Goal: Task Accomplishment & Management: Manage account settings

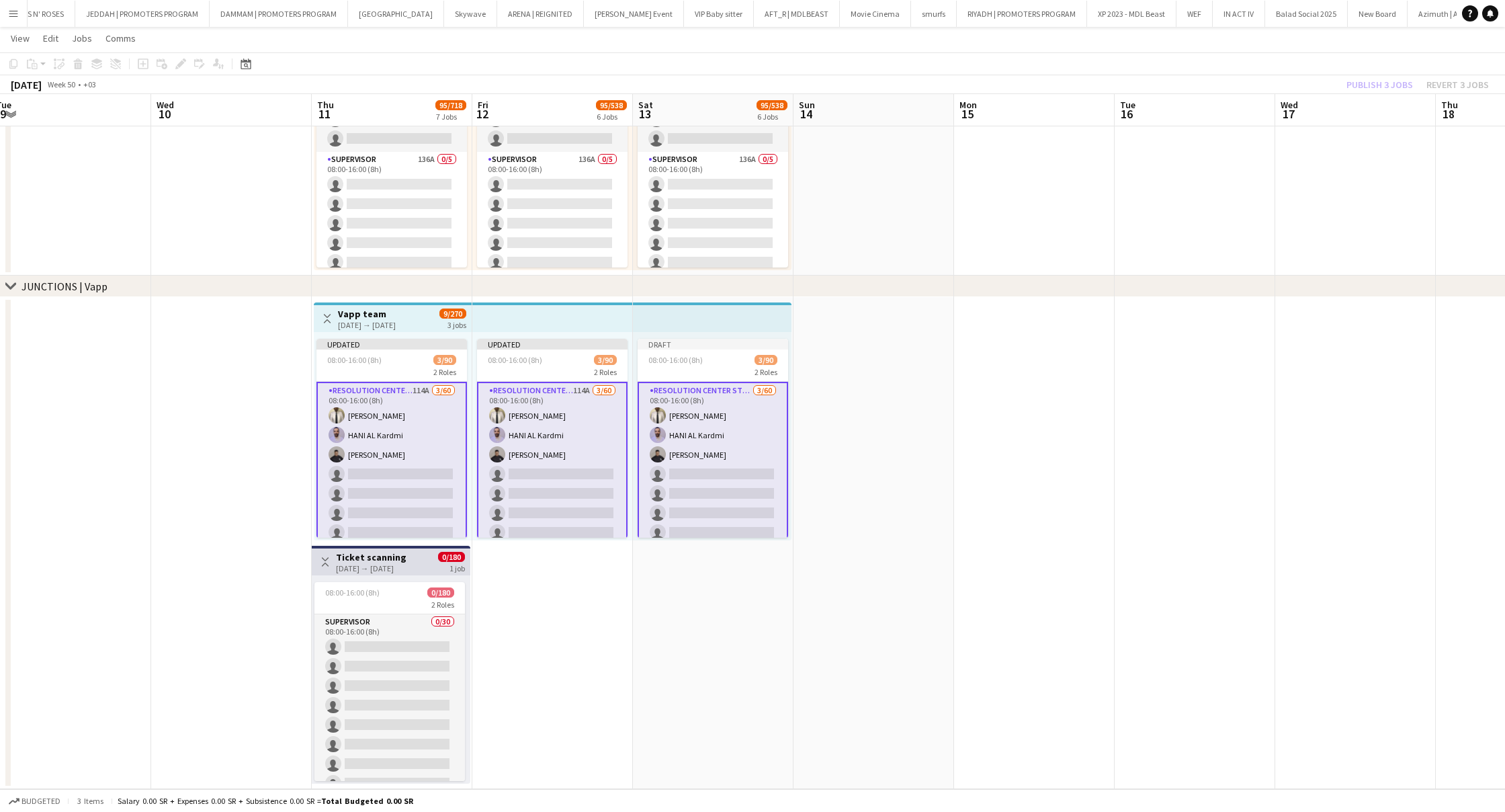
click at [12, 17] on app-icon "Menu" at bounding box center [14, 14] width 11 height 11
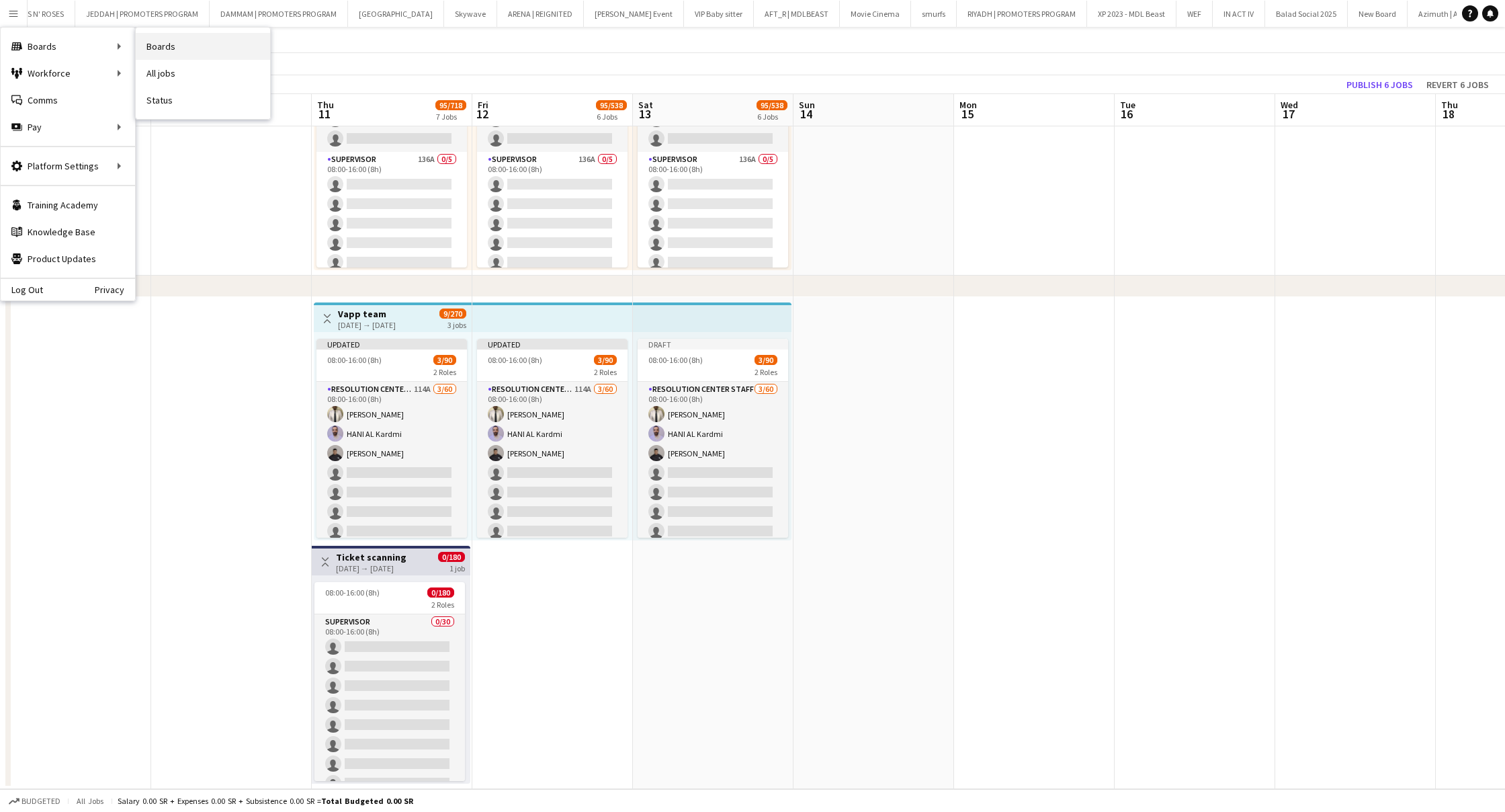
click at [175, 50] on link "Boards" at bounding box center [202, 46] width 134 height 27
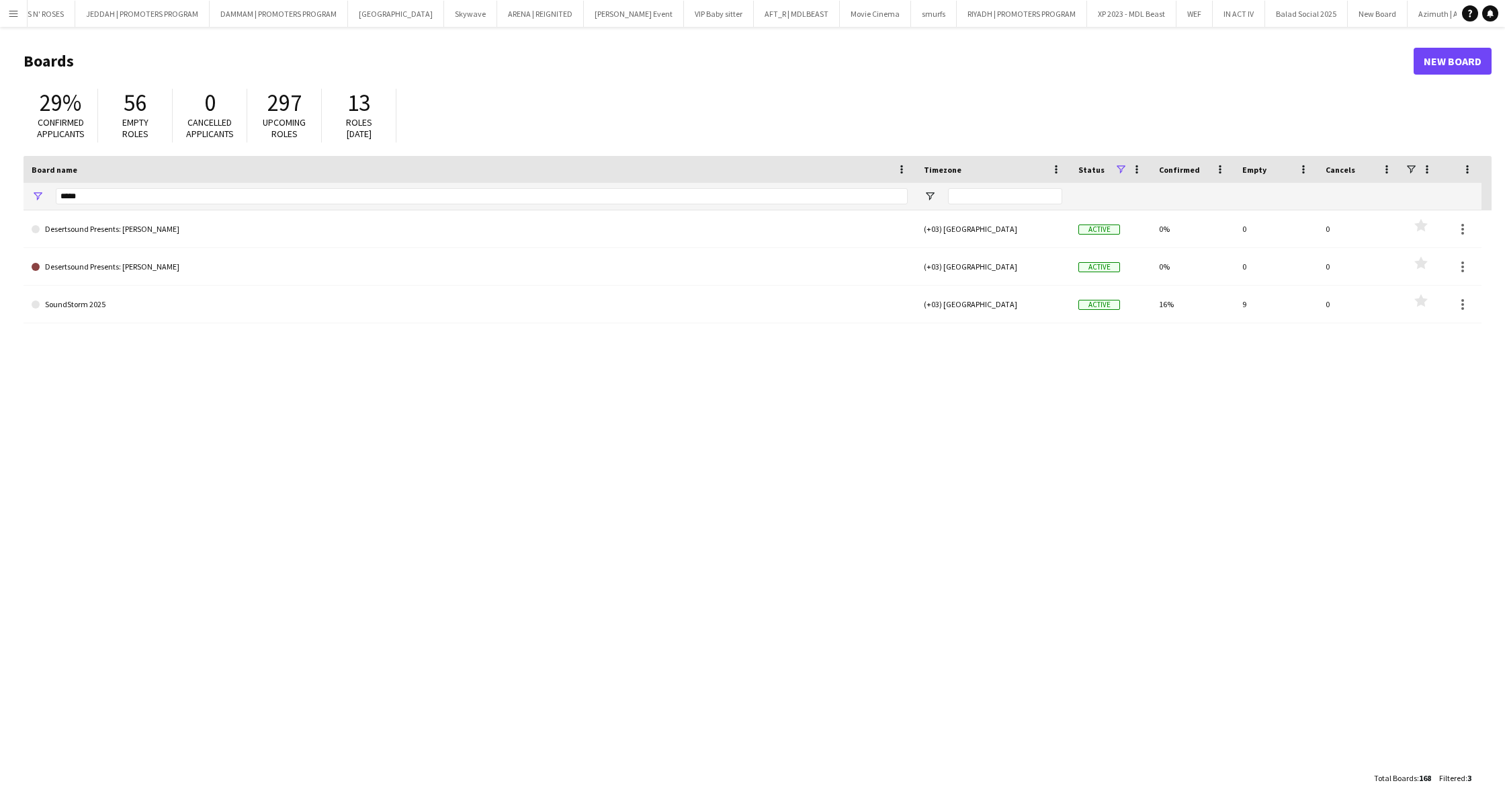
click at [383, 125] on div "13 Roles [DATE]" at bounding box center [359, 116] width 74 height 54
click at [380, 201] on input "*****" at bounding box center [482, 195] width 852 height 16
type input "*"
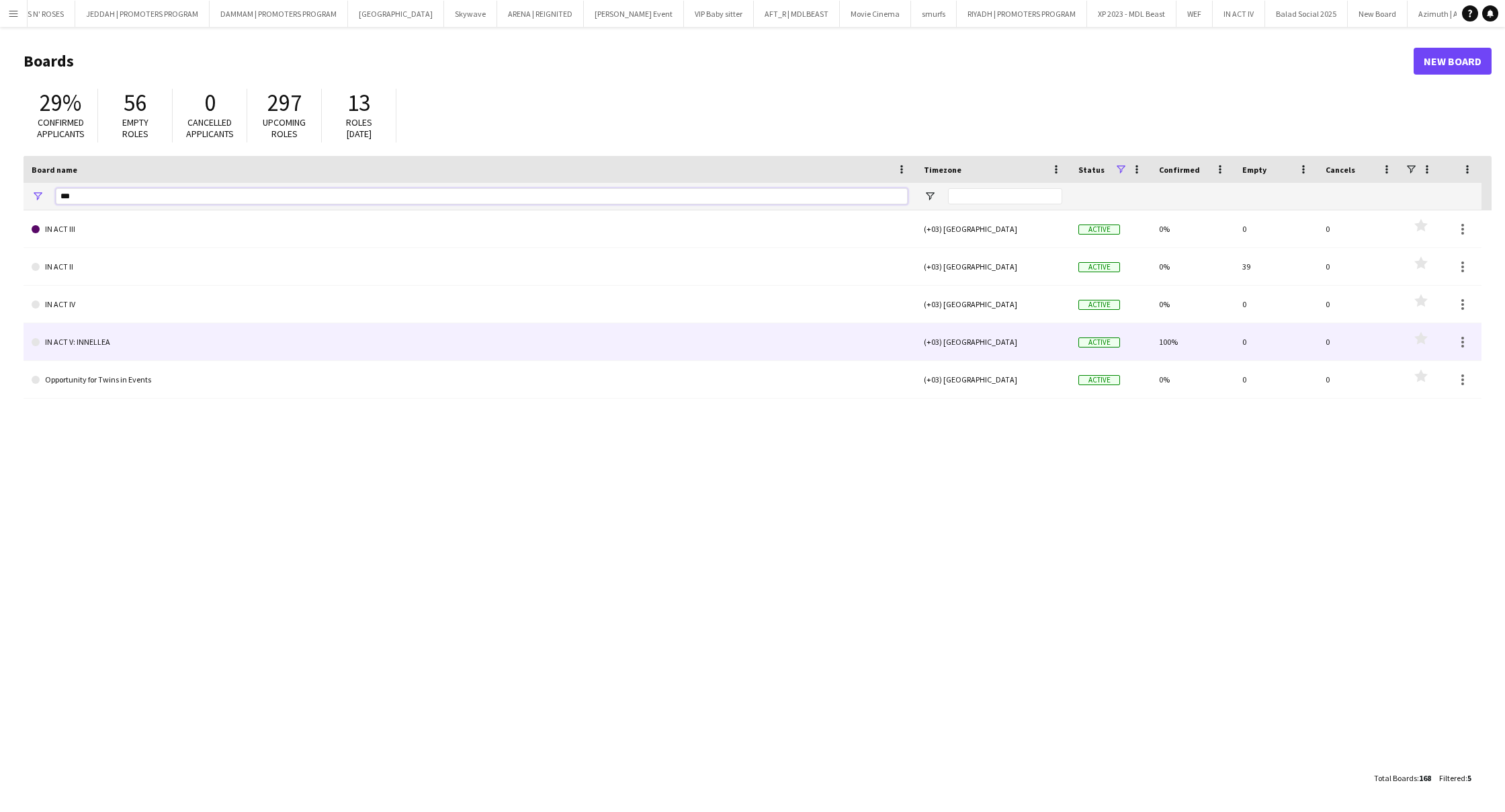
type input "**"
click at [297, 339] on link "IN ACT V: INNELLEA" at bounding box center [469, 342] width 876 height 38
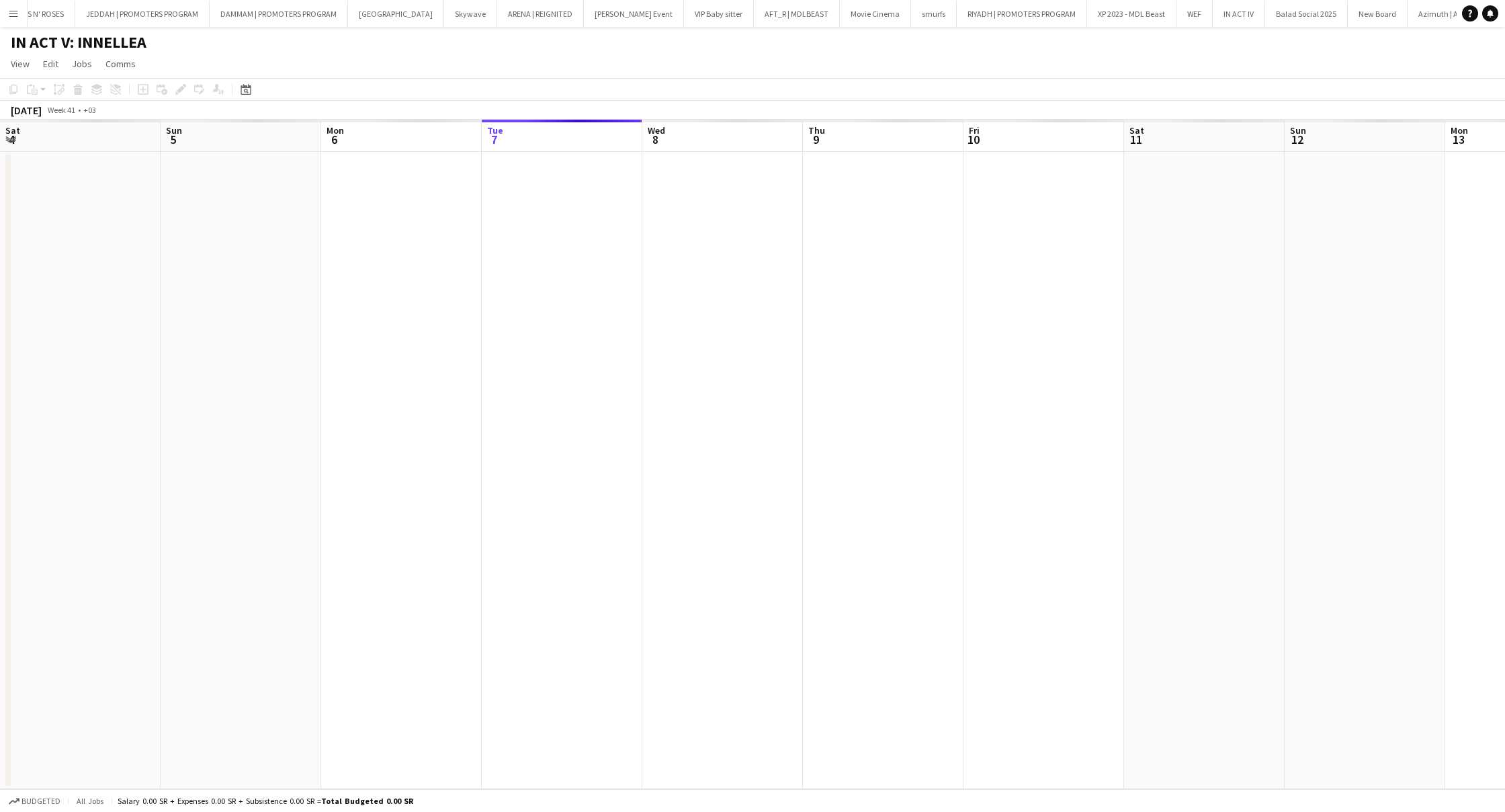
scroll to position [0, 321]
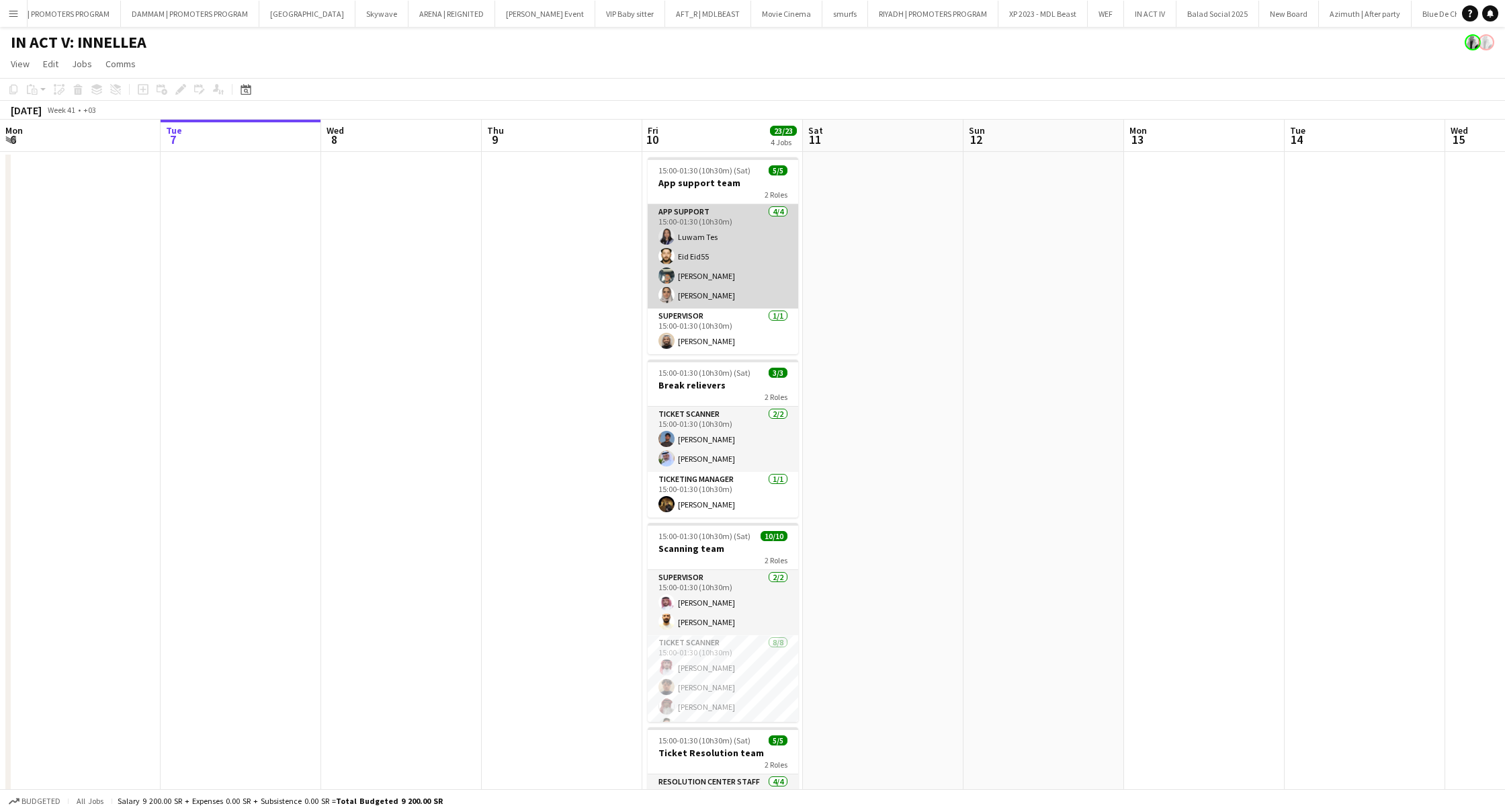
click at [729, 224] on app-card-role "App support [DATE] 15:00-01:30 (10h30m) Luwam Tes Eid Eid55 [PERSON_NAME] [PERS…" at bounding box center [723, 256] width 151 height 104
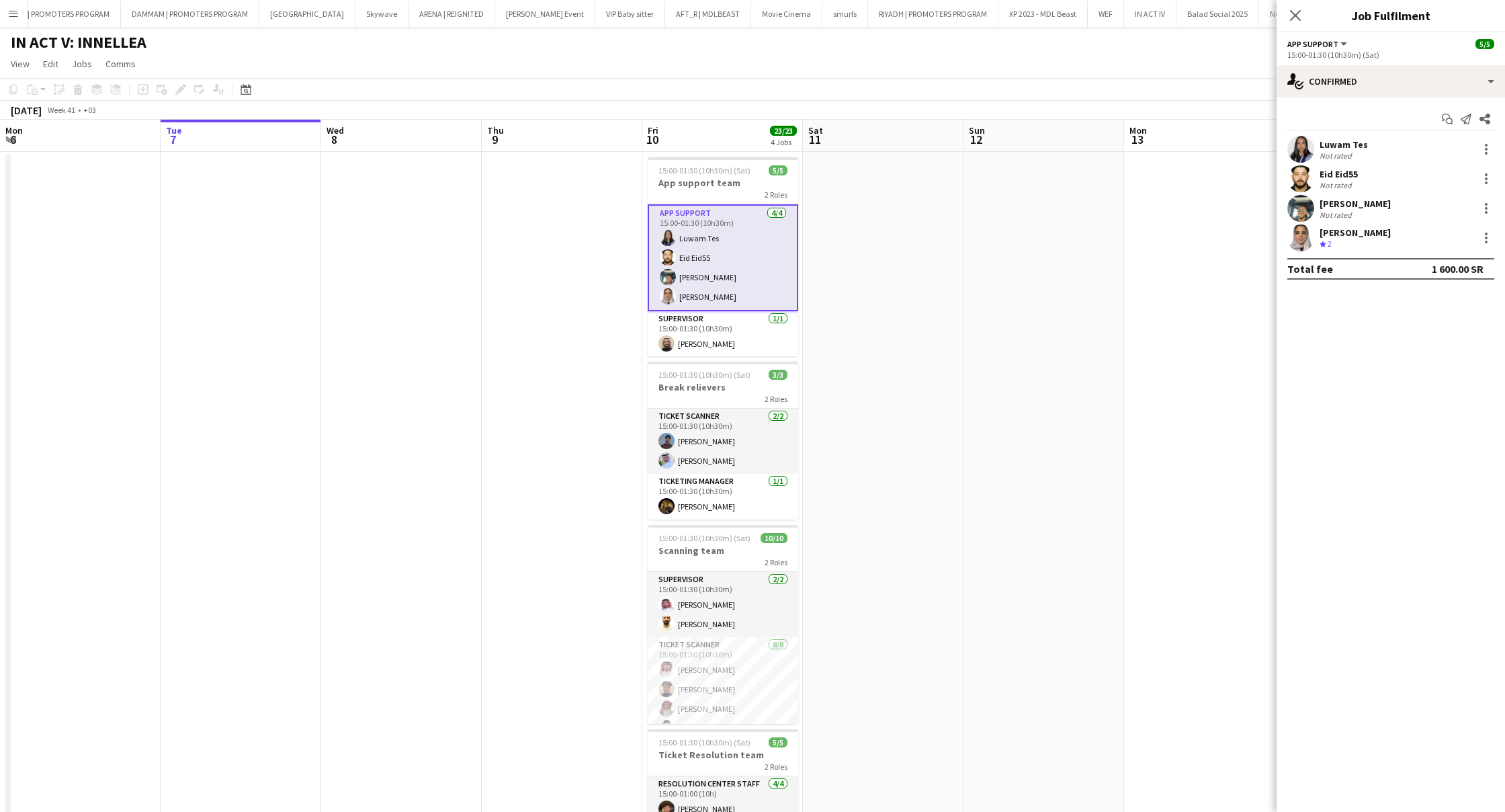
click at [1347, 156] on div "Not rated" at bounding box center [1337, 156] width 35 height 10
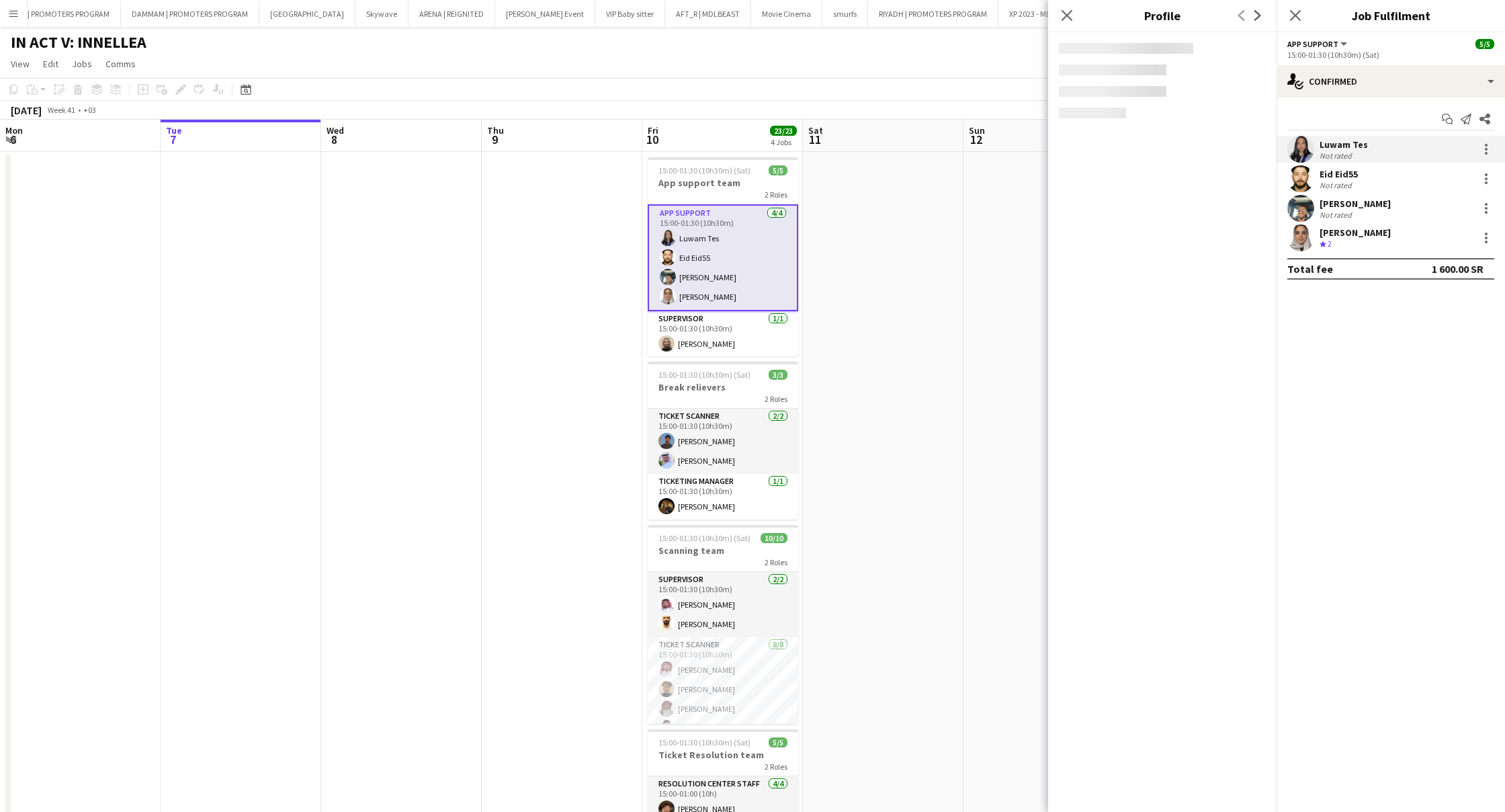
scroll to position [2, 0]
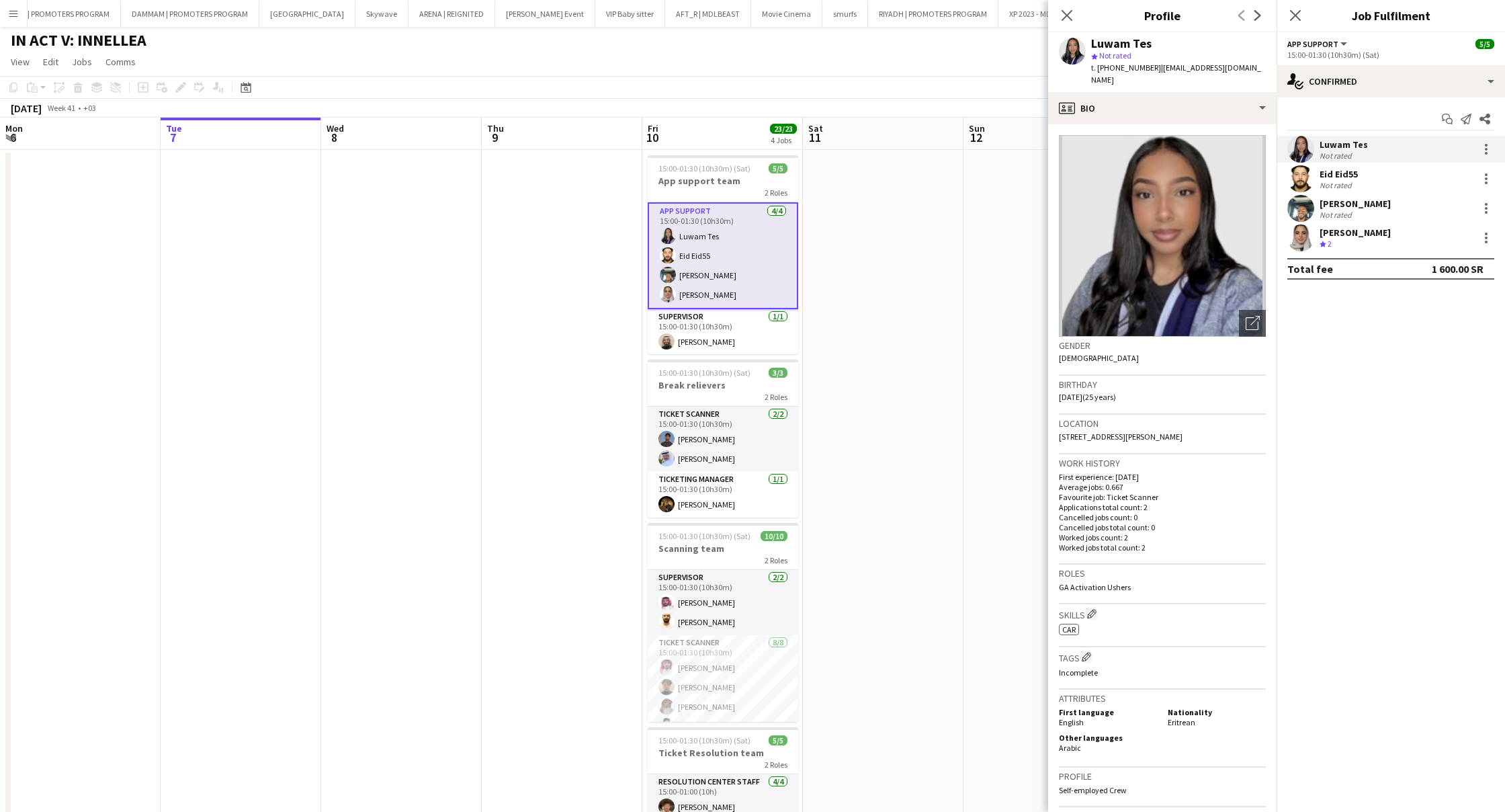
click at [1341, 175] on div "Eid Eid55" at bounding box center [1339, 174] width 39 height 12
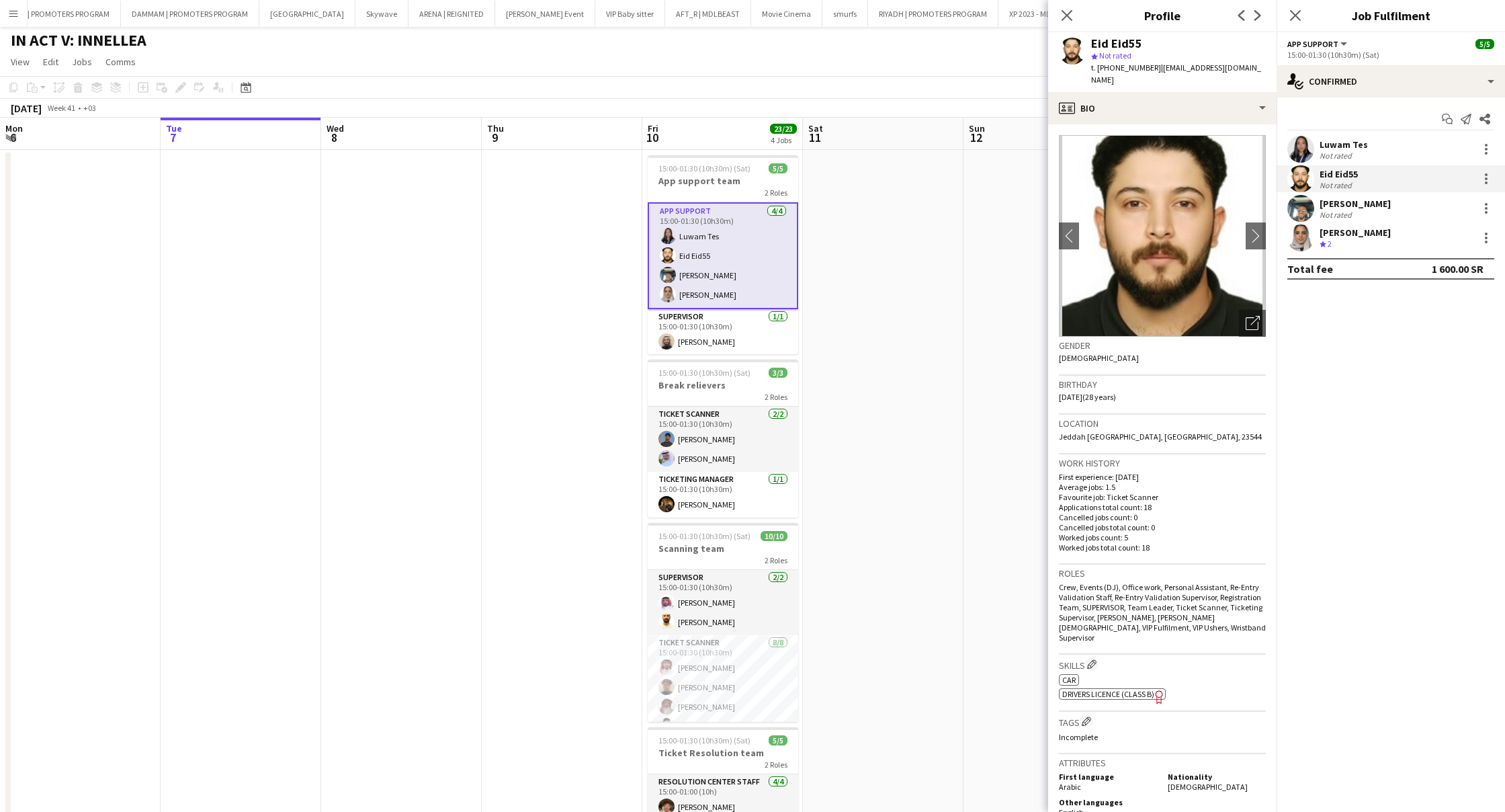
click at [1361, 206] on div "[PERSON_NAME]" at bounding box center [1356, 204] width 72 height 12
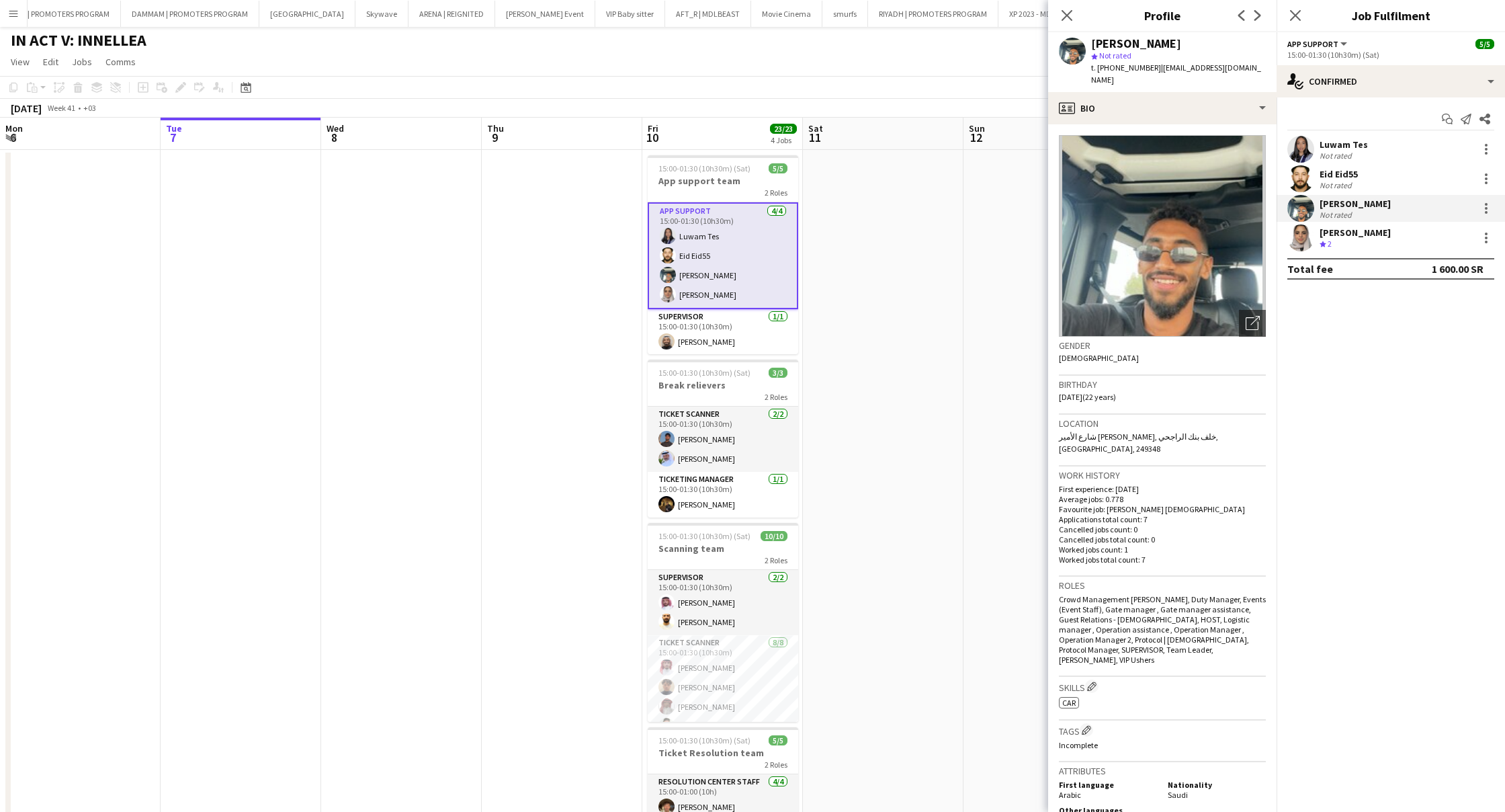
click at [1353, 239] on div "Crew rating 2" at bounding box center [1356, 244] width 72 height 12
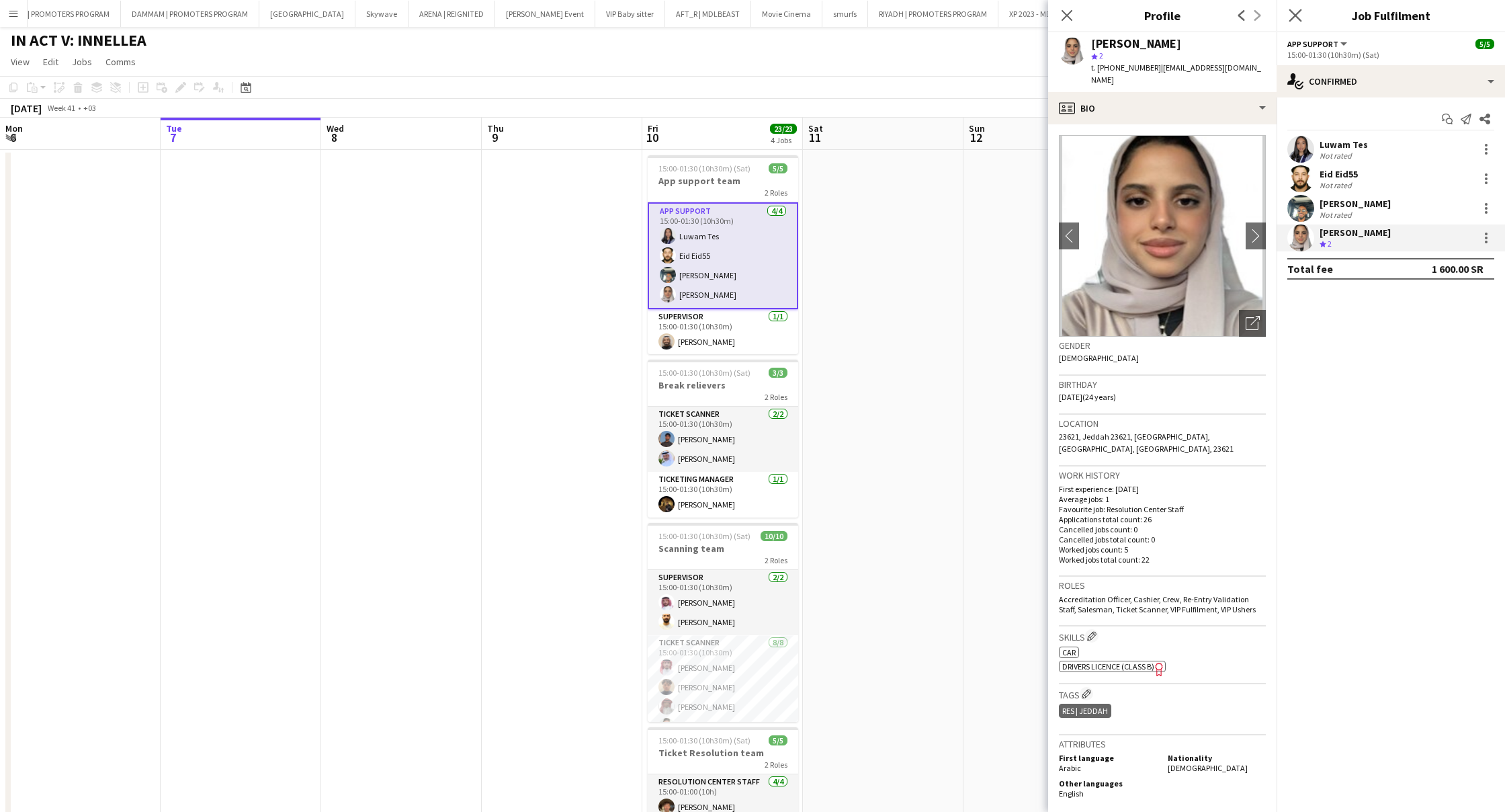
click at [1295, 21] on icon "Close pop-in" at bounding box center [1295, 15] width 13 height 13
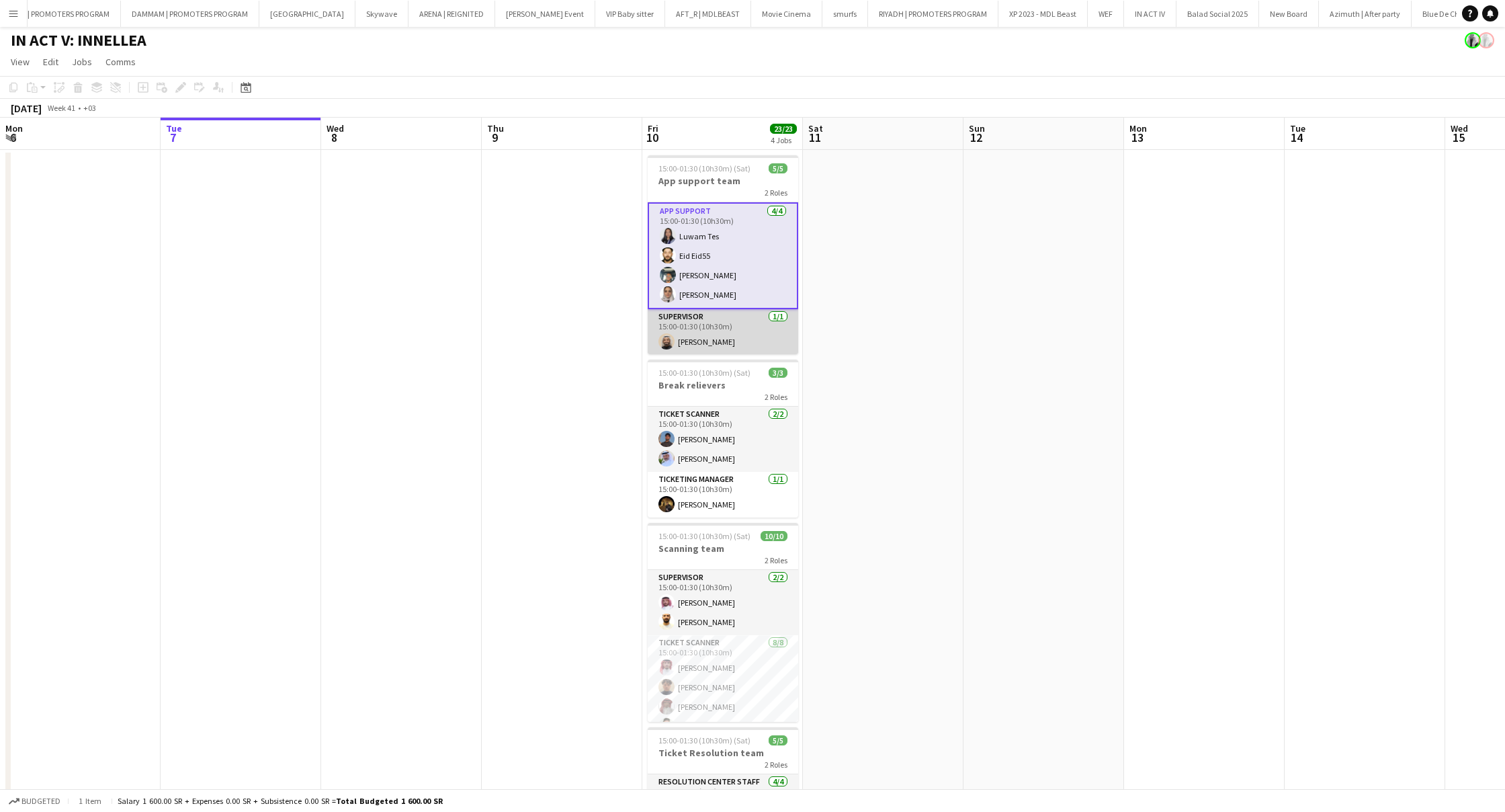
scroll to position [1, 0]
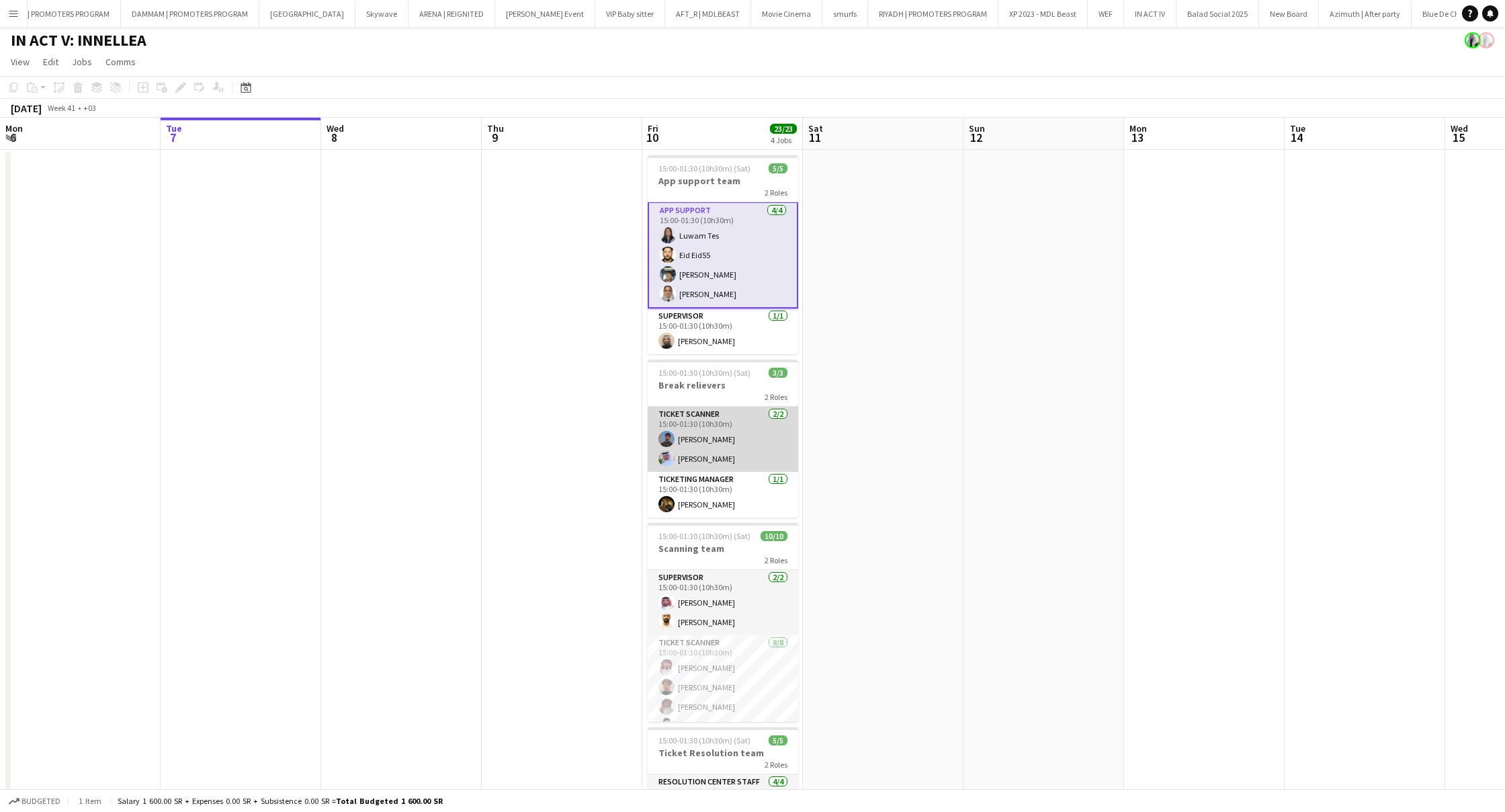
click at [727, 433] on app-card-role "Ticket Scanner [DATE] 15:00-01:30 (10h30m) [PERSON_NAME] [PERSON_NAME]" at bounding box center [723, 439] width 151 height 65
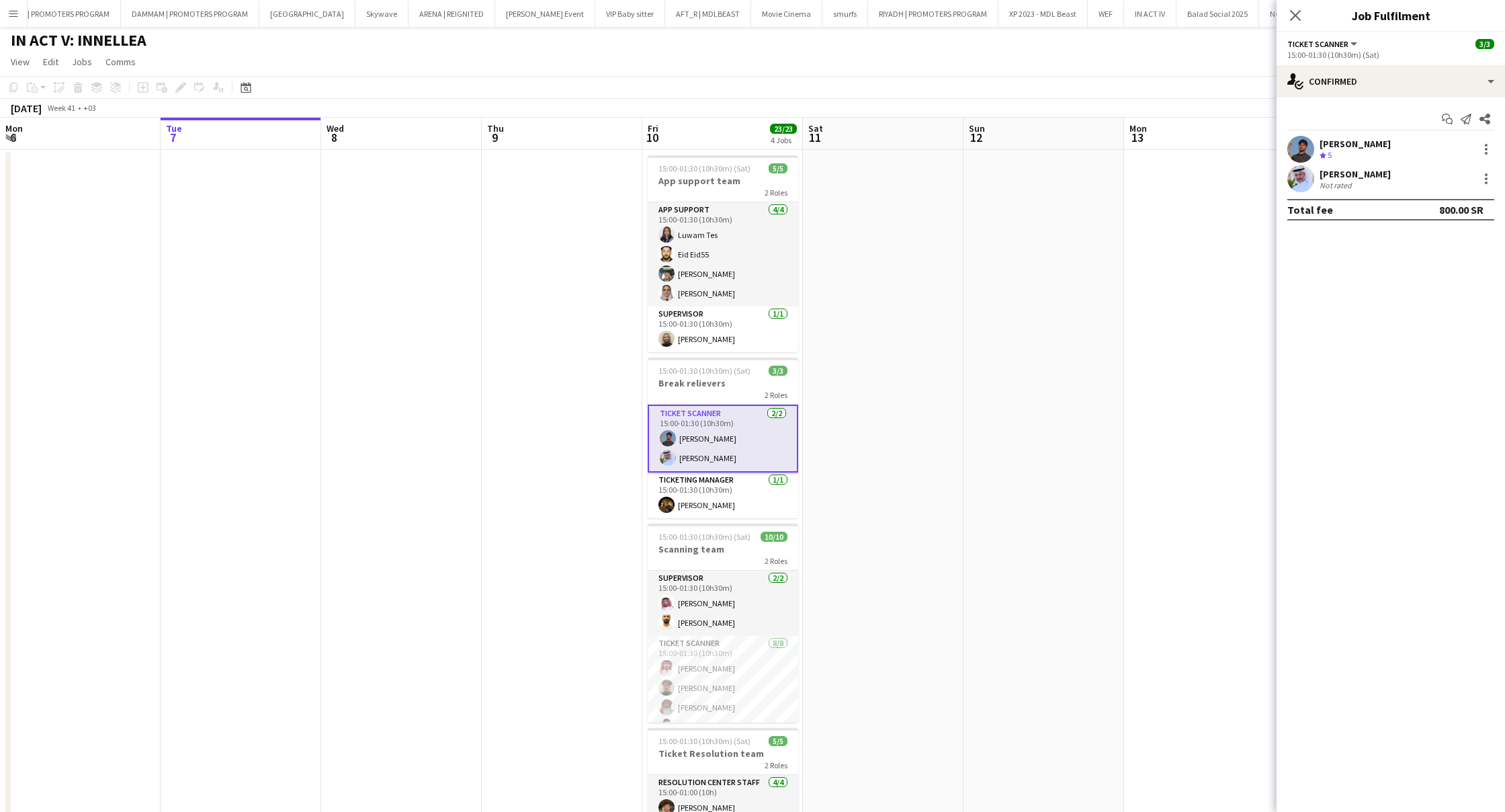
scroll to position [0, 0]
click at [1358, 146] on div "[PERSON_NAME]" at bounding box center [1356, 144] width 72 height 12
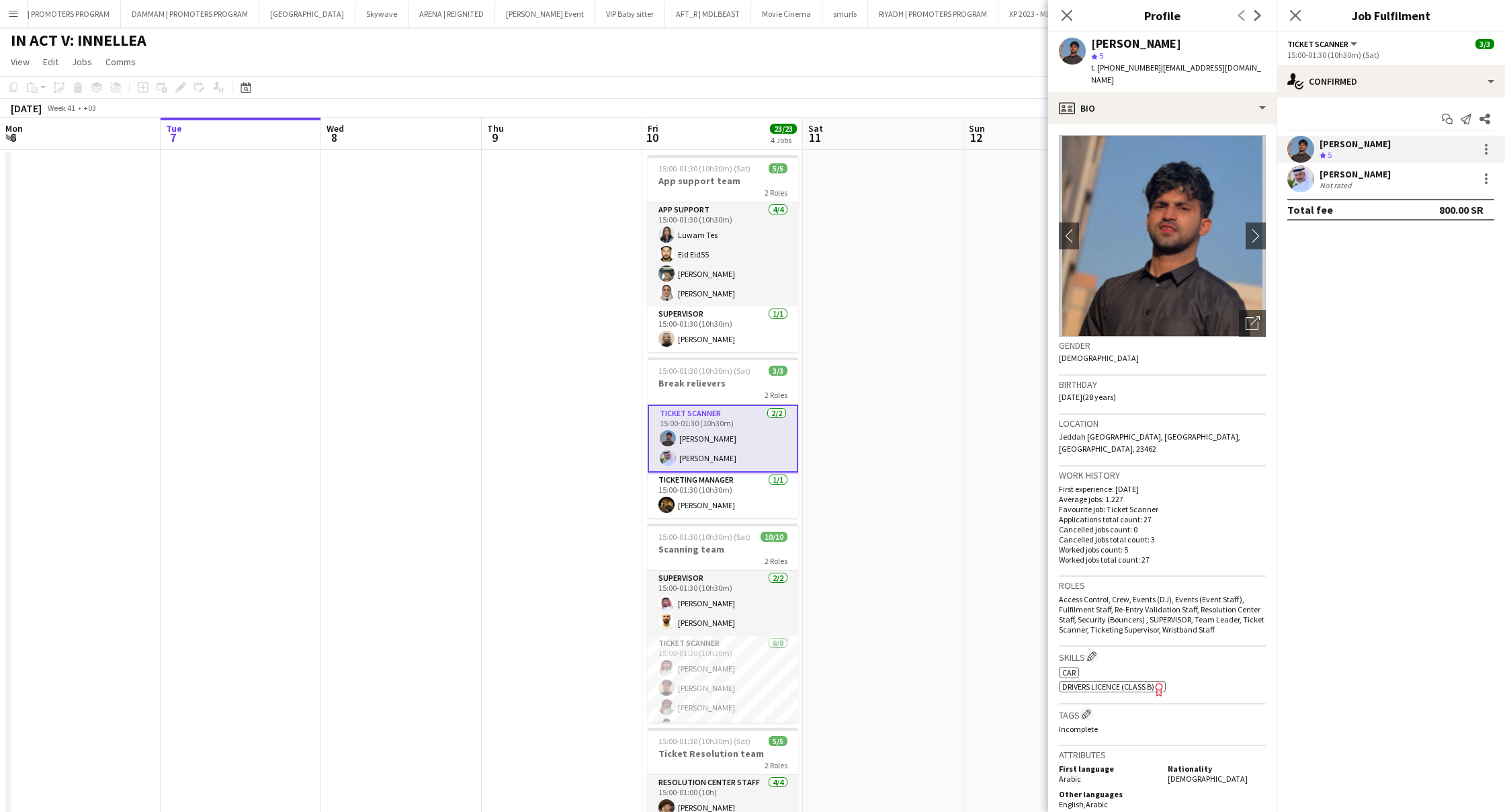
click at [1332, 180] on div "Not rated" at bounding box center [1337, 185] width 35 height 10
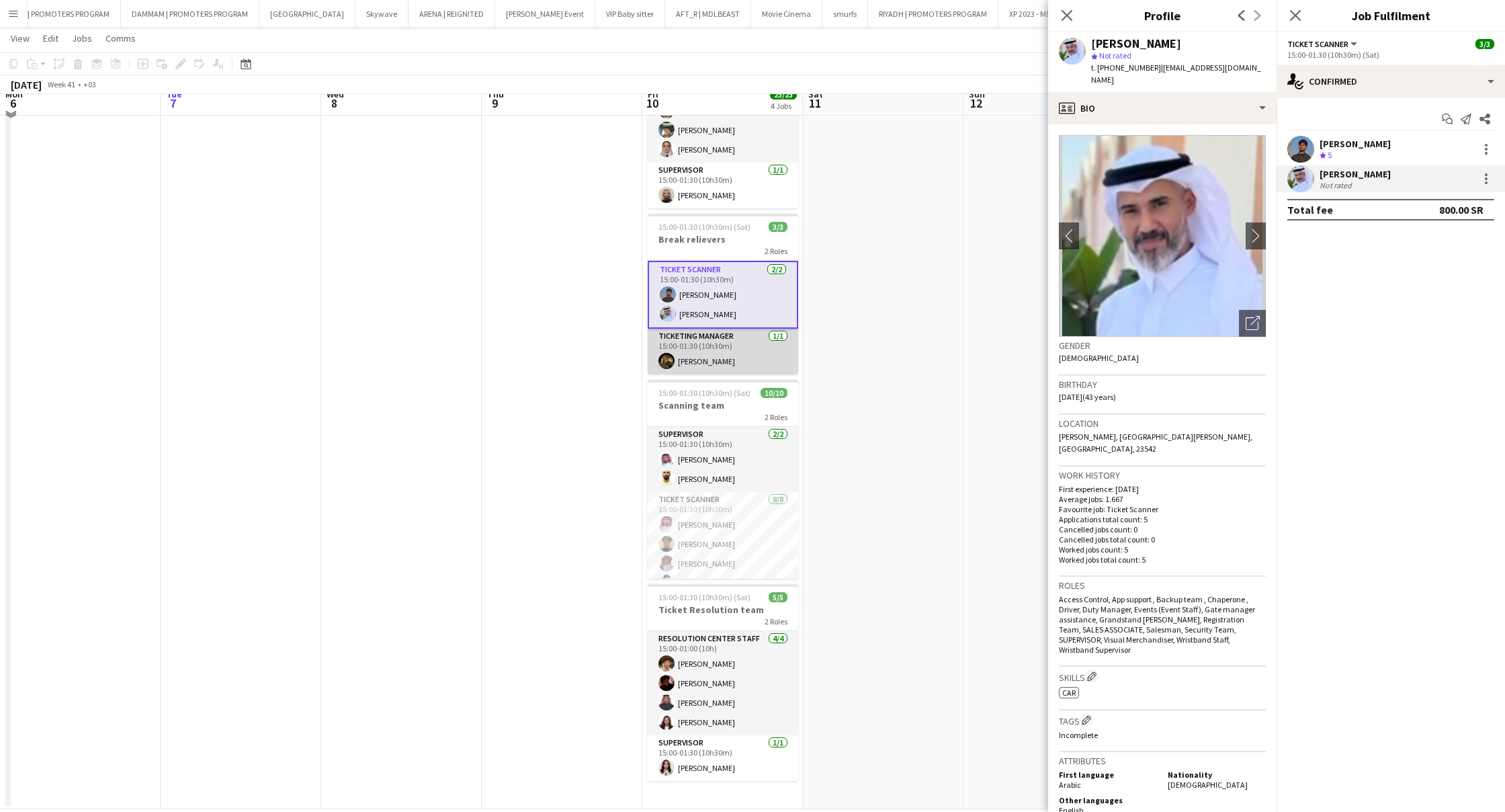
scroll to position [164, 0]
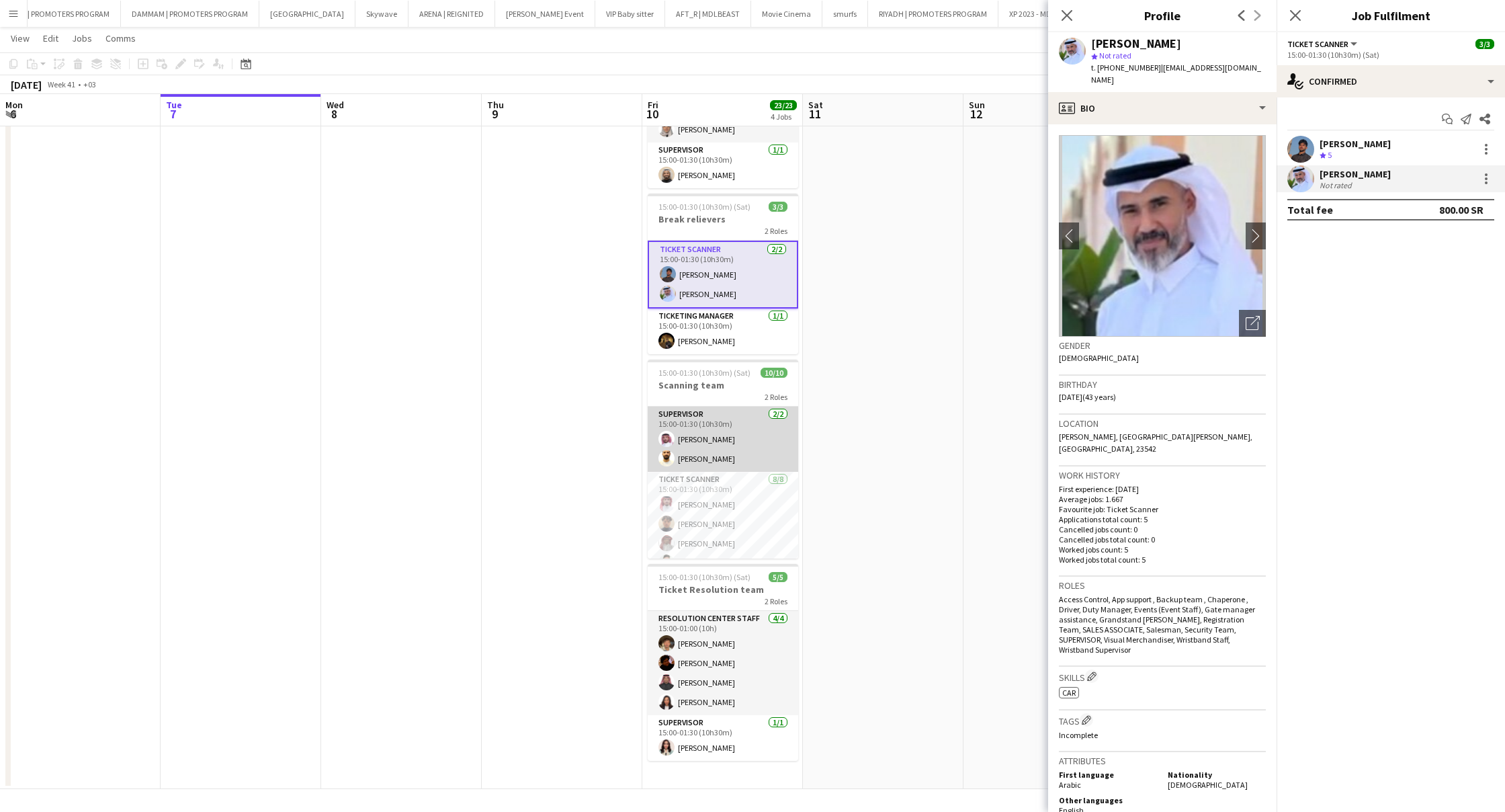
click at [705, 426] on app-card-role "SUPERVISOR [DATE] 15:00-01:30 (10h30m) [PERSON_NAME] [PERSON_NAME]" at bounding box center [723, 439] width 151 height 65
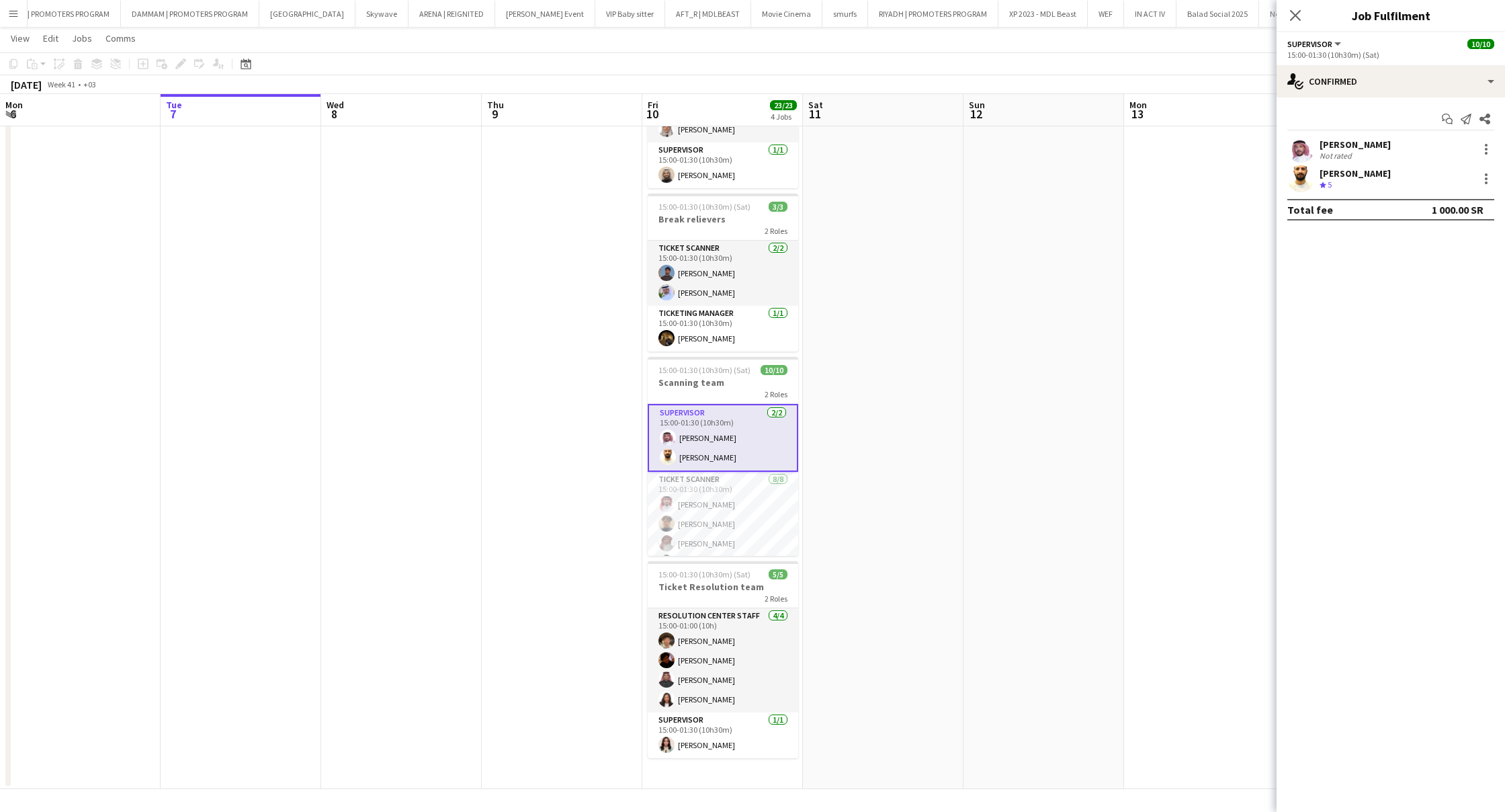
click at [1330, 151] on div "Not rated" at bounding box center [1337, 156] width 35 height 10
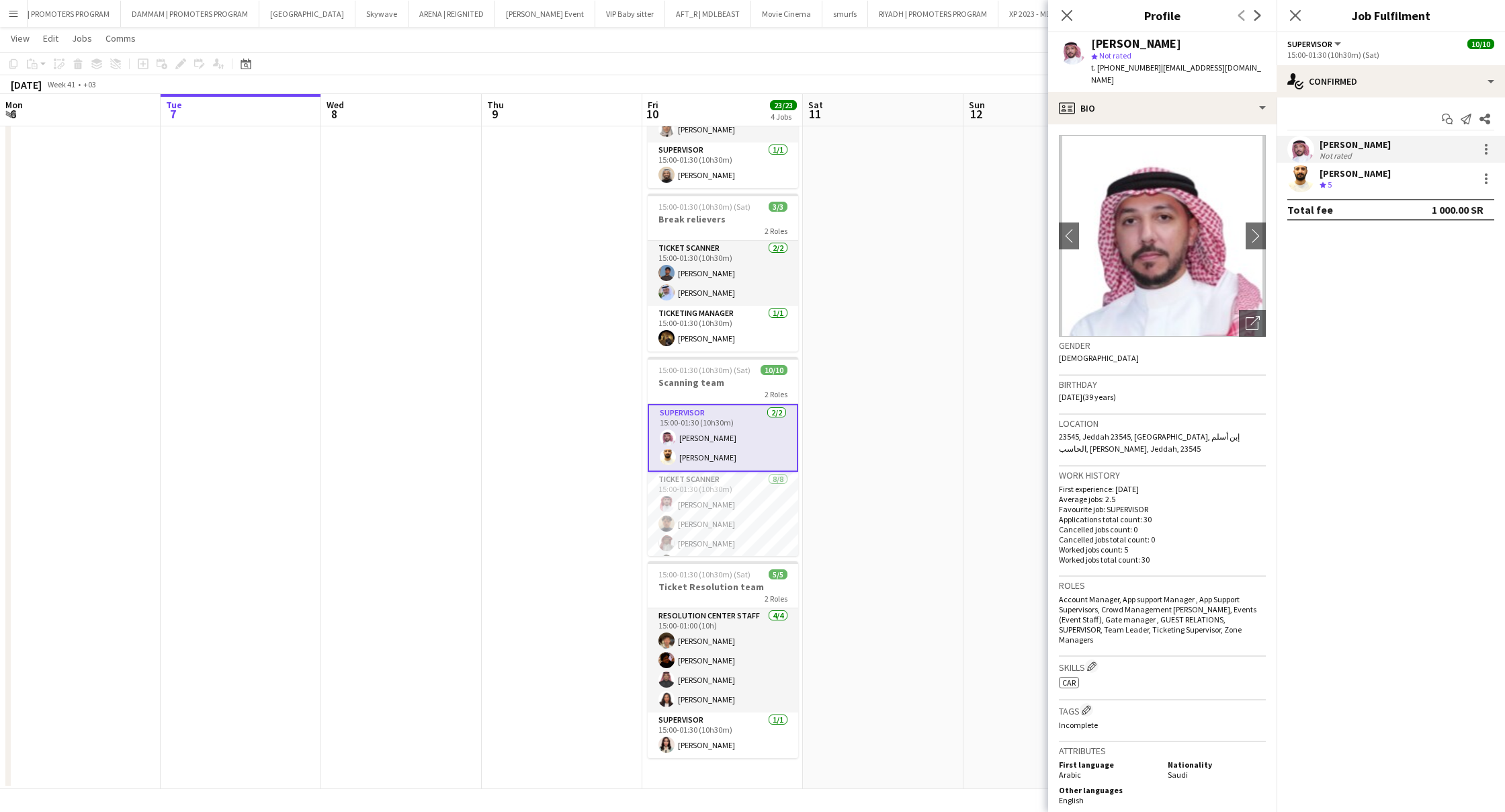
click at [1332, 174] on div "[PERSON_NAME]" at bounding box center [1356, 173] width 72 height 12
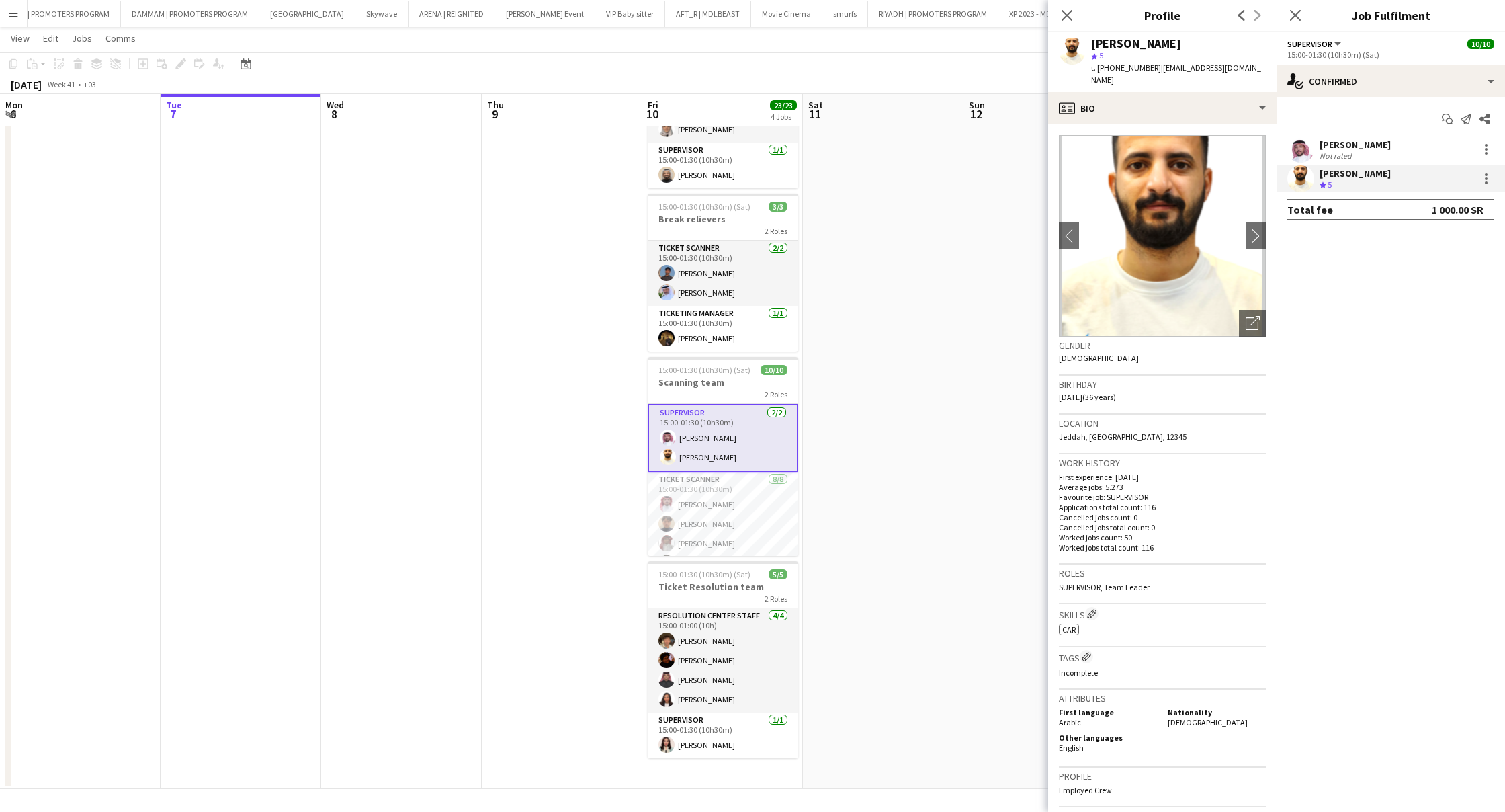
drag, startPoint x: 1300, startPoint y: 12, endPoint x: 1296, endPoint y: 43, distance: 31.3
click at [1300, 19] on icon at bounding box center [1296, 16] width 11 height 11
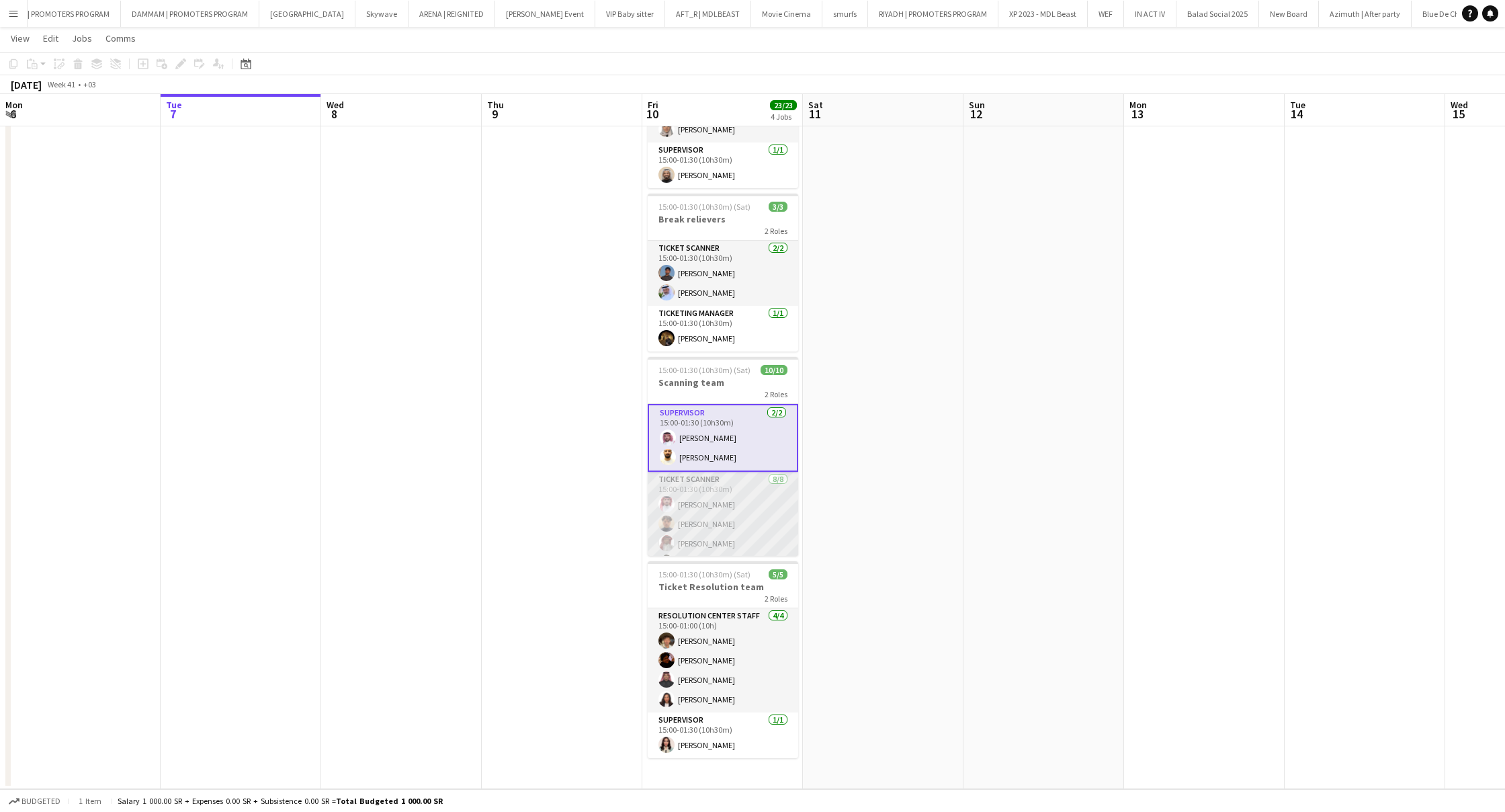
click at [712, 501] on app-card-role "Ticket Scanner [DATE] 15:00-01:30 (10h30m) [PERSON_NAME] [PERSON_NAME] [PERSON_…" at bounding box center [723, 562] width 151 height 182
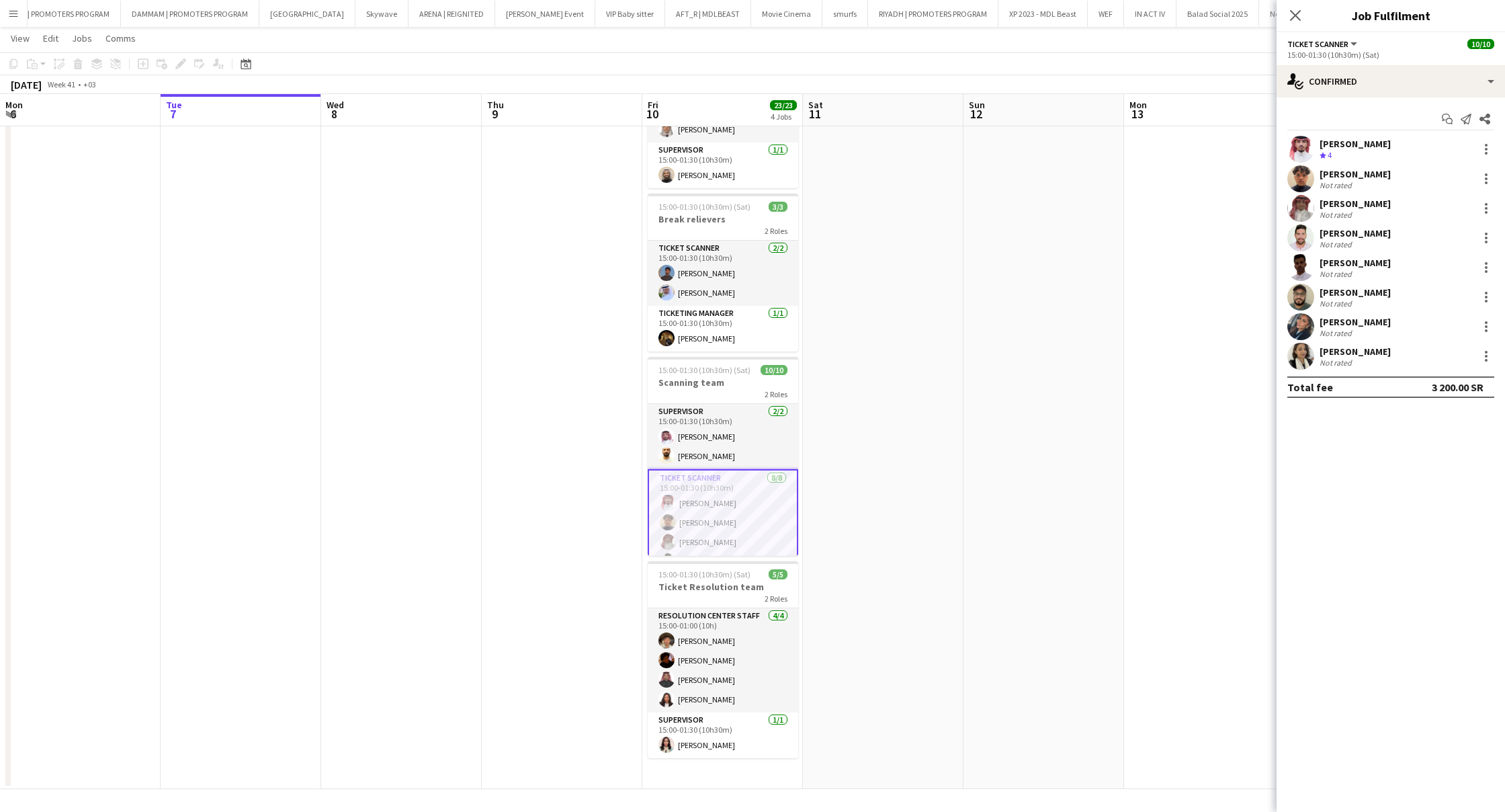
click at [1364, 143] on div "[PERSON_NAME]" at bounding box center [1356, 144] width 72 height 12
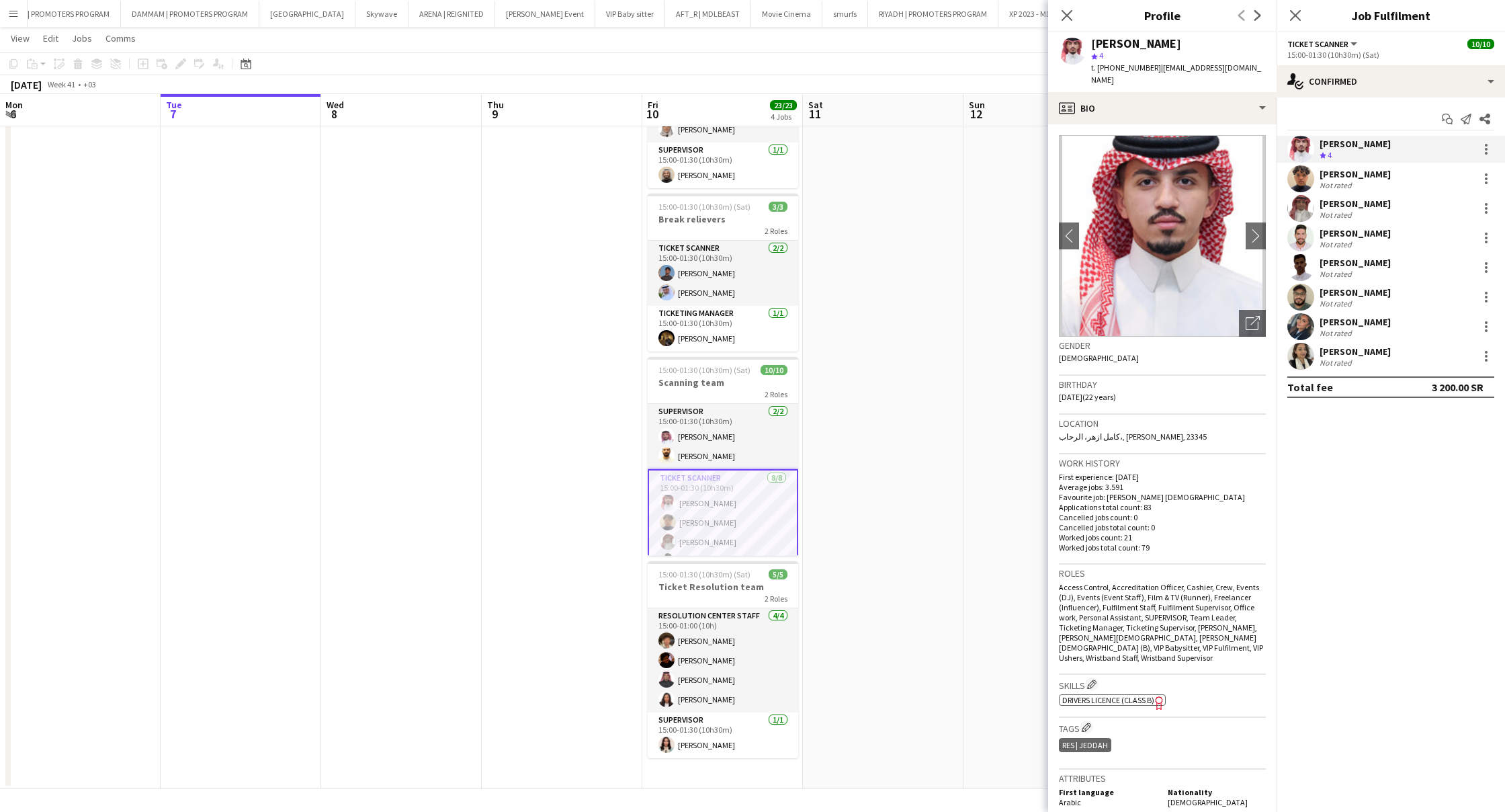
click at [1359, 173] on div "[PERSON_NAME]" at bounding box center [1356, 174] width 72 height 12
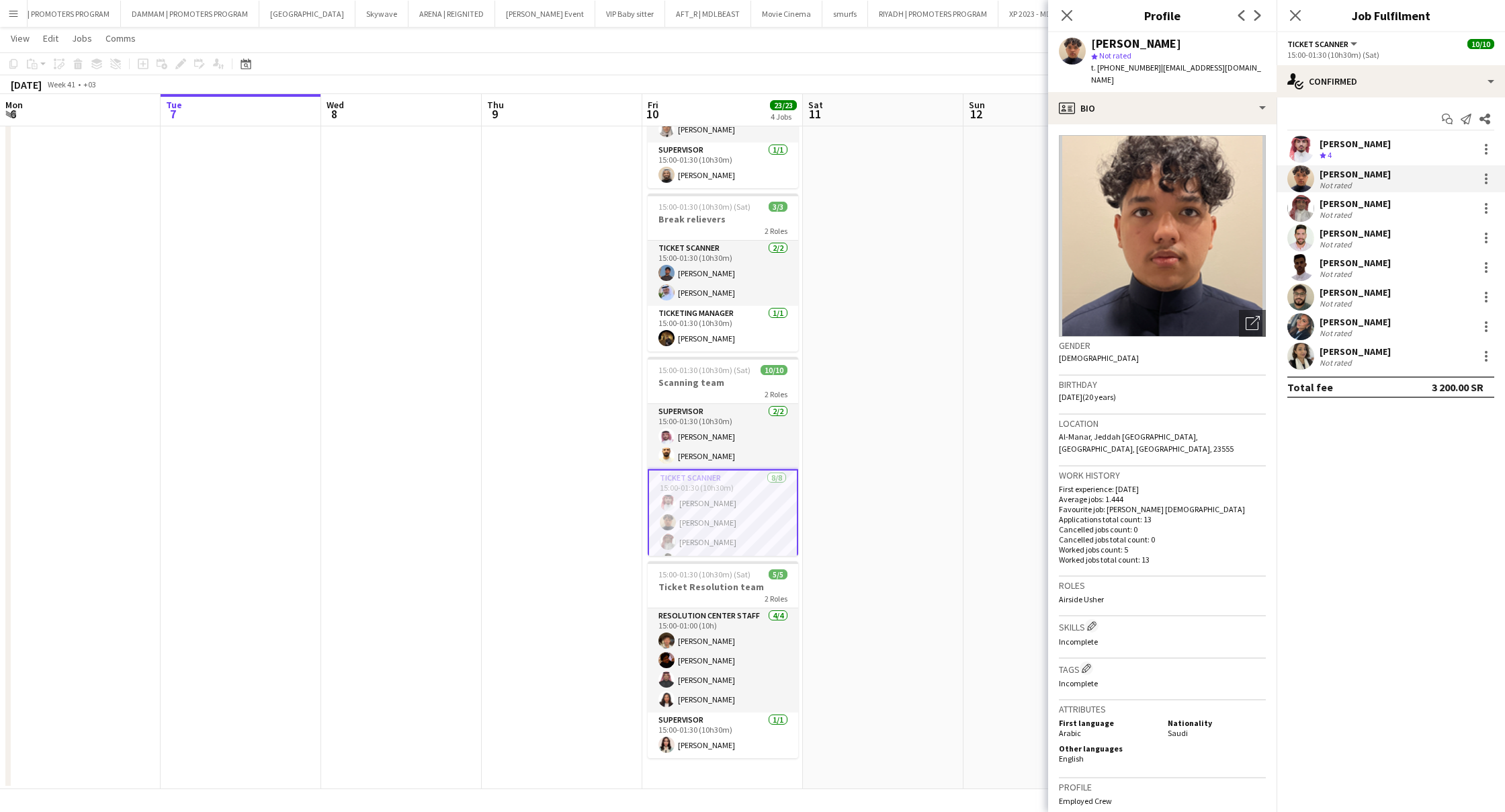
click at [1353, 201] on div "[PERSON_NAME]" at bounding box center [1356, 204] width 72 height 12
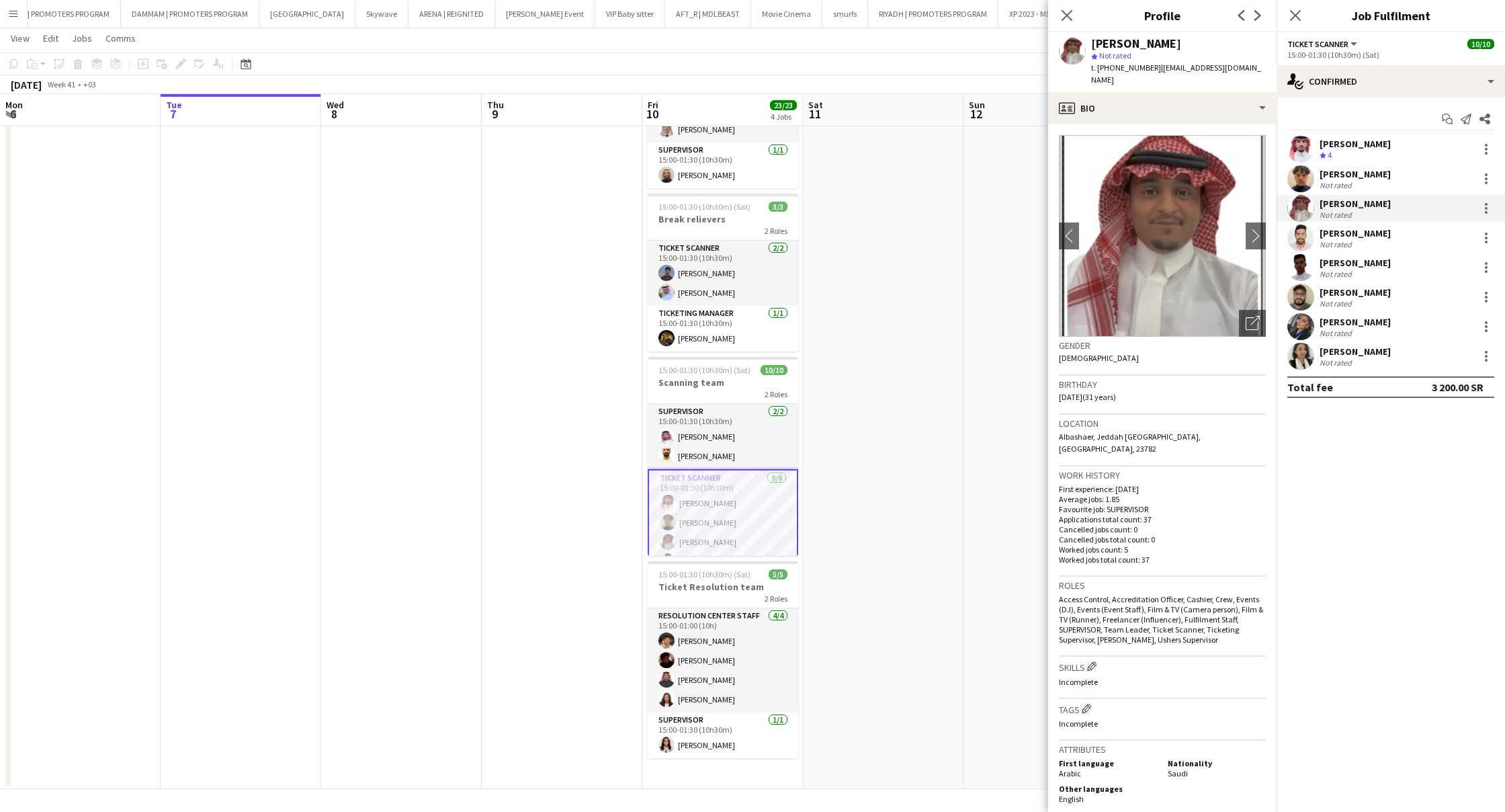
click at [1345, 239] on div "Not rated" at bounding box center [1337, 244] width 35 height 10
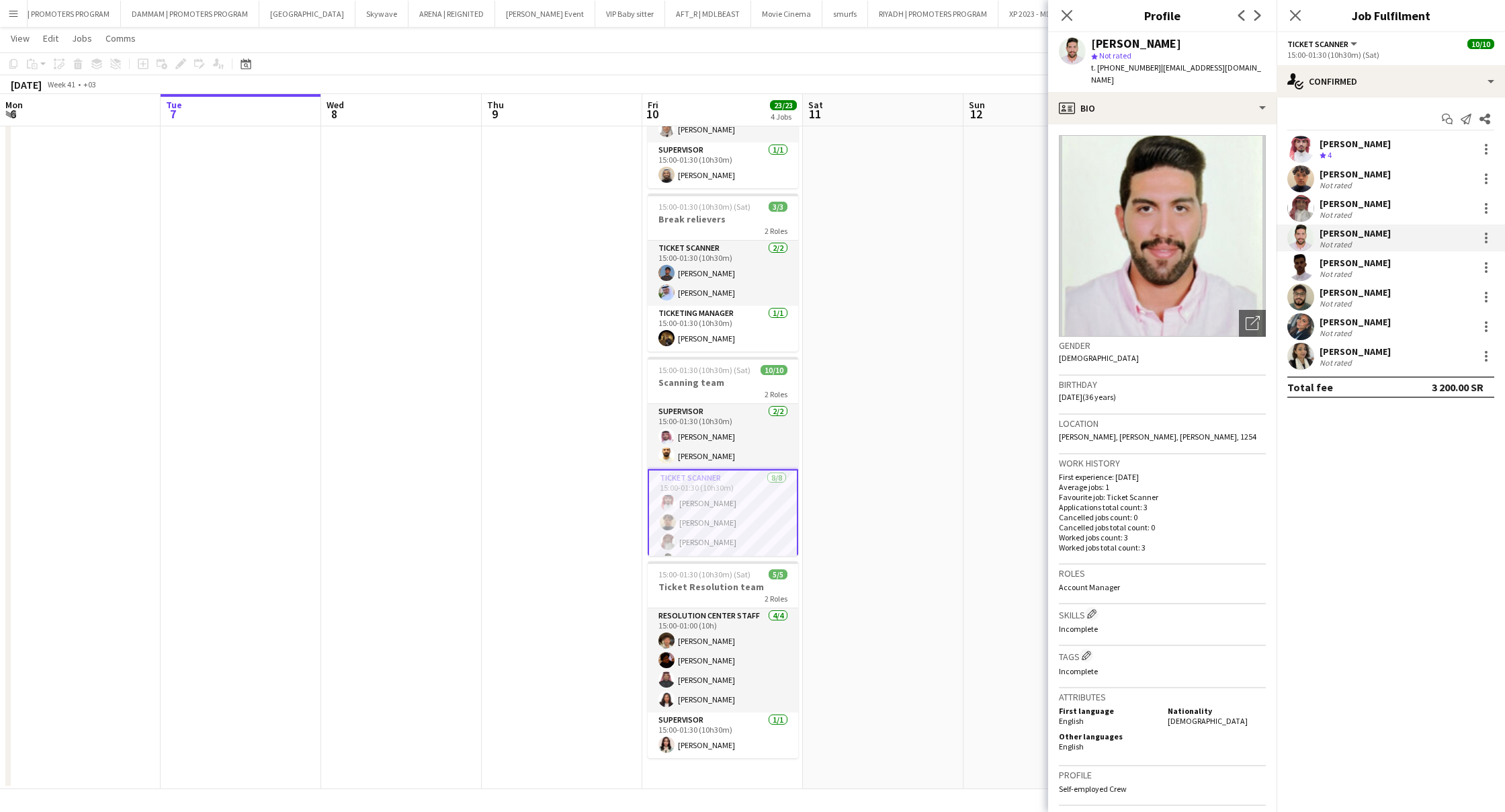
click at [1343, 264] on div "[PERSON_NAME]" at bounding box center [1356, 263] width 72 height 12
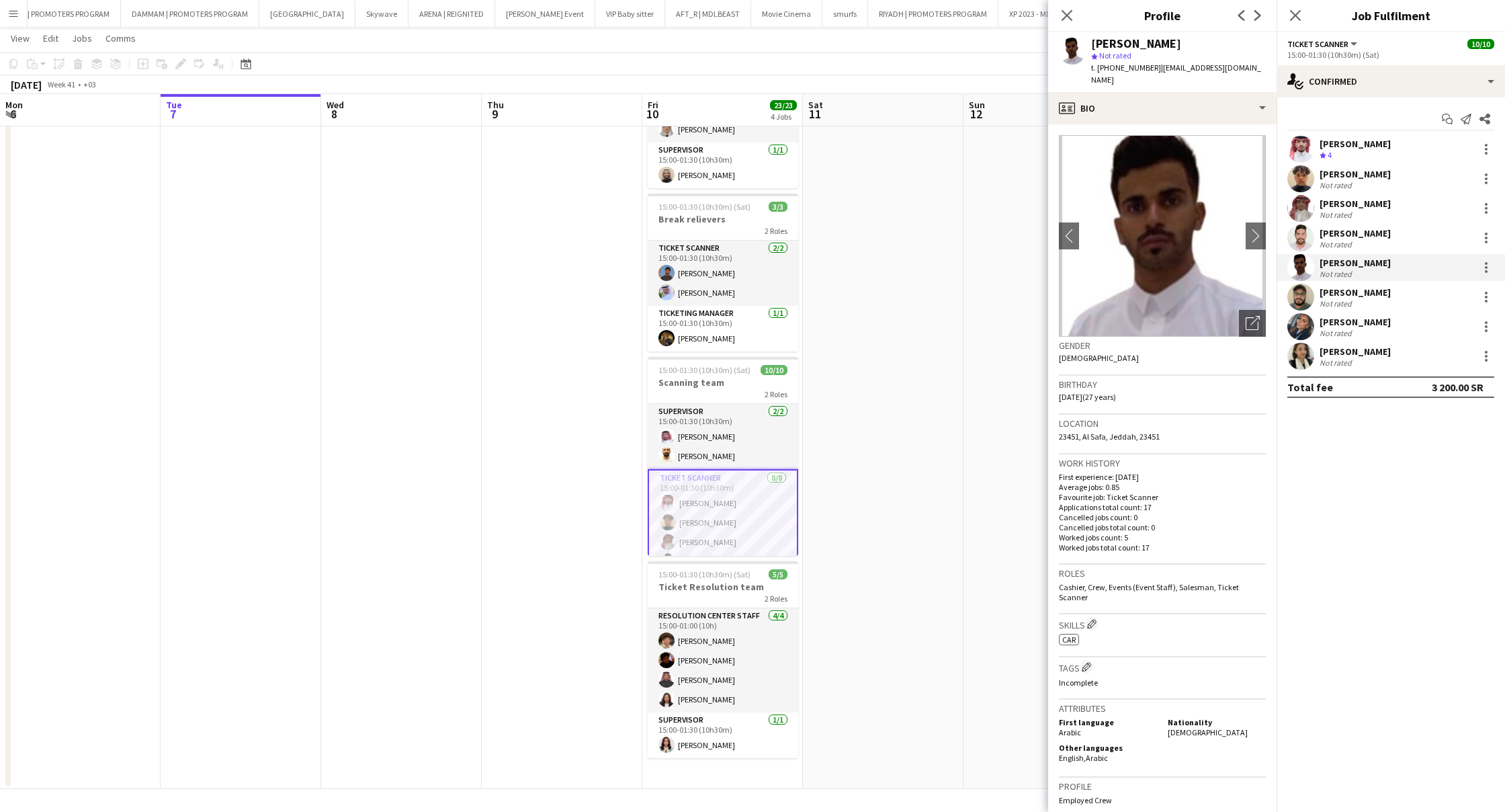
click at [1342, 288] on div "[PERSON_NAME]" at bounding box center [1356, 292] width 72 height 12
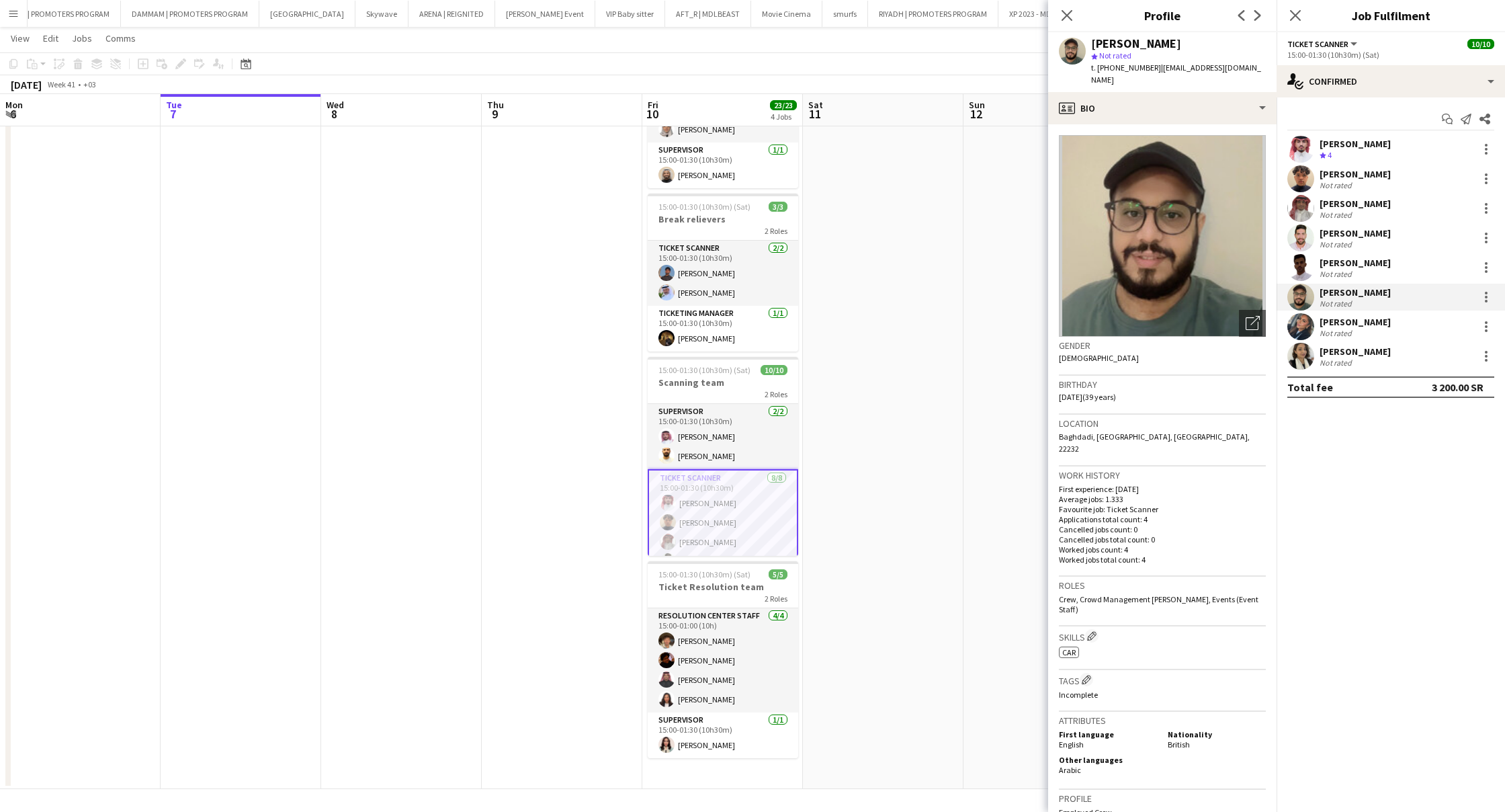
click at [1338, 323] on div "[PERSON_NAME]" at bounding box center [1356, 322] width 72 height 12
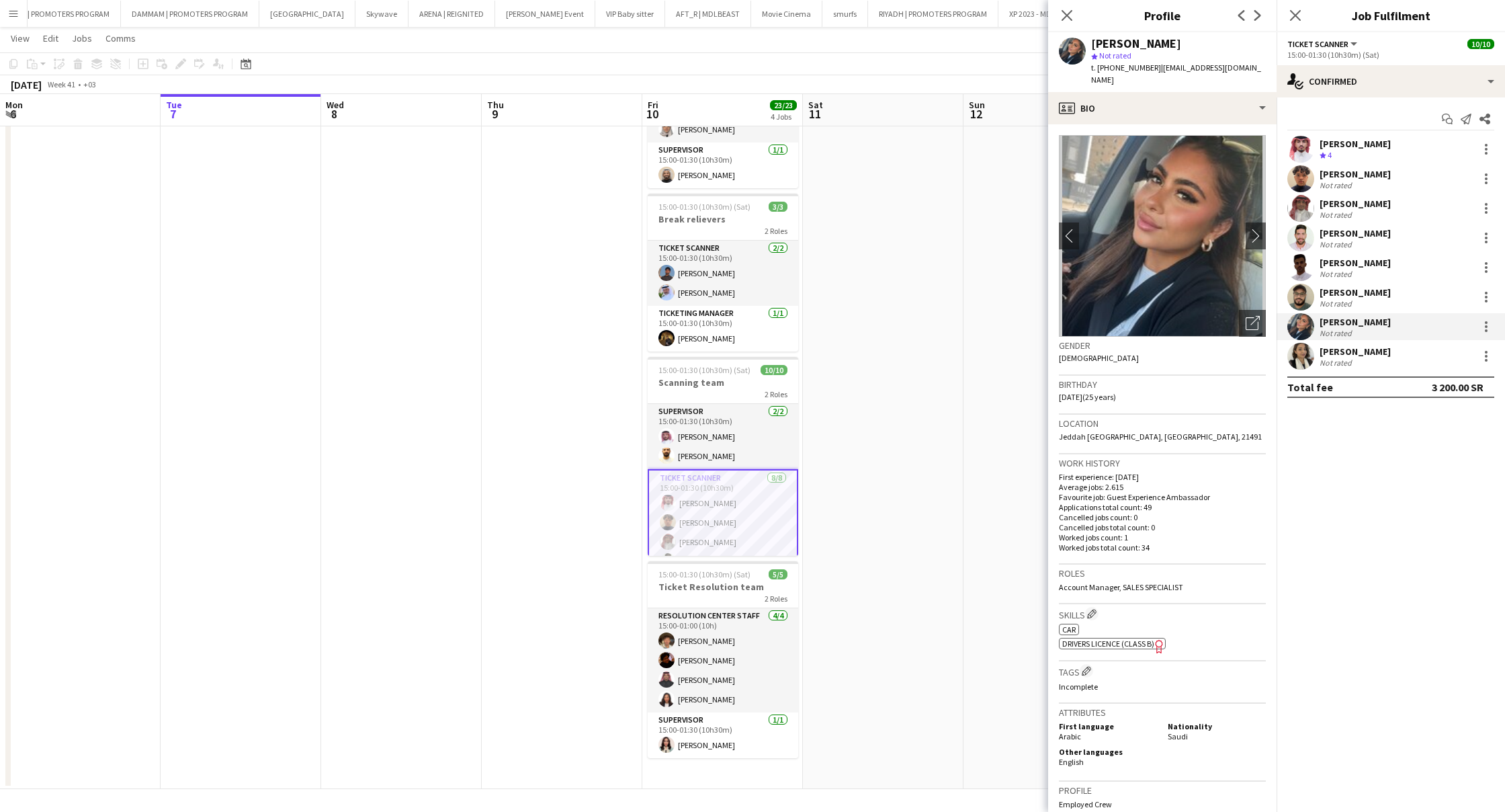
click at [1335, 356] on div "[PERSON_NAME]" at bounding box center [1356, 352] width 72 height 12
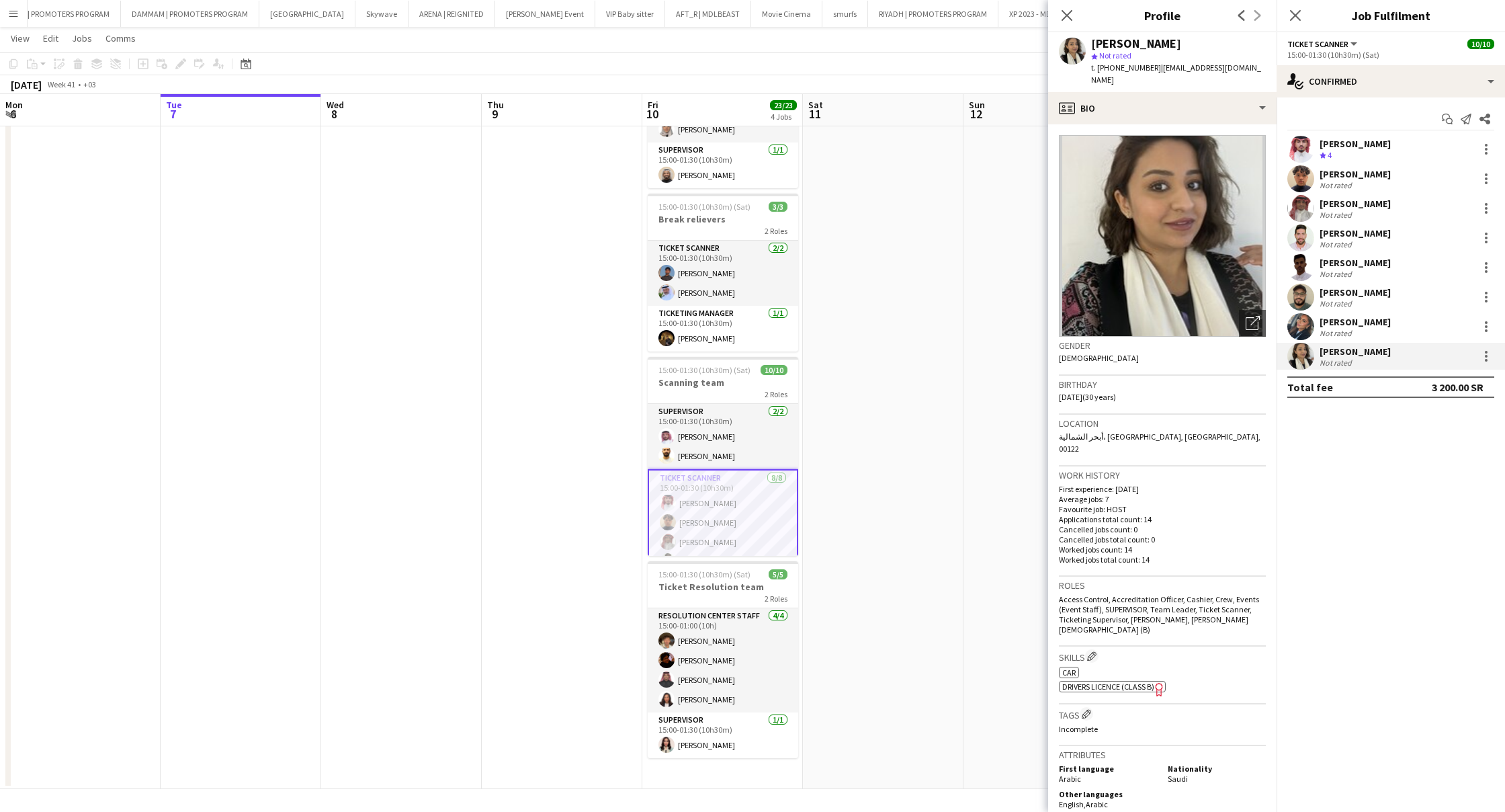
drag, startPoint x: 1300, startPoint y: 10, endPoint x: 1240, endPoint y: 146, distance: 148.6
click at [1300, 10] on icon at bounding box center [1296, 16] width 11 height 11
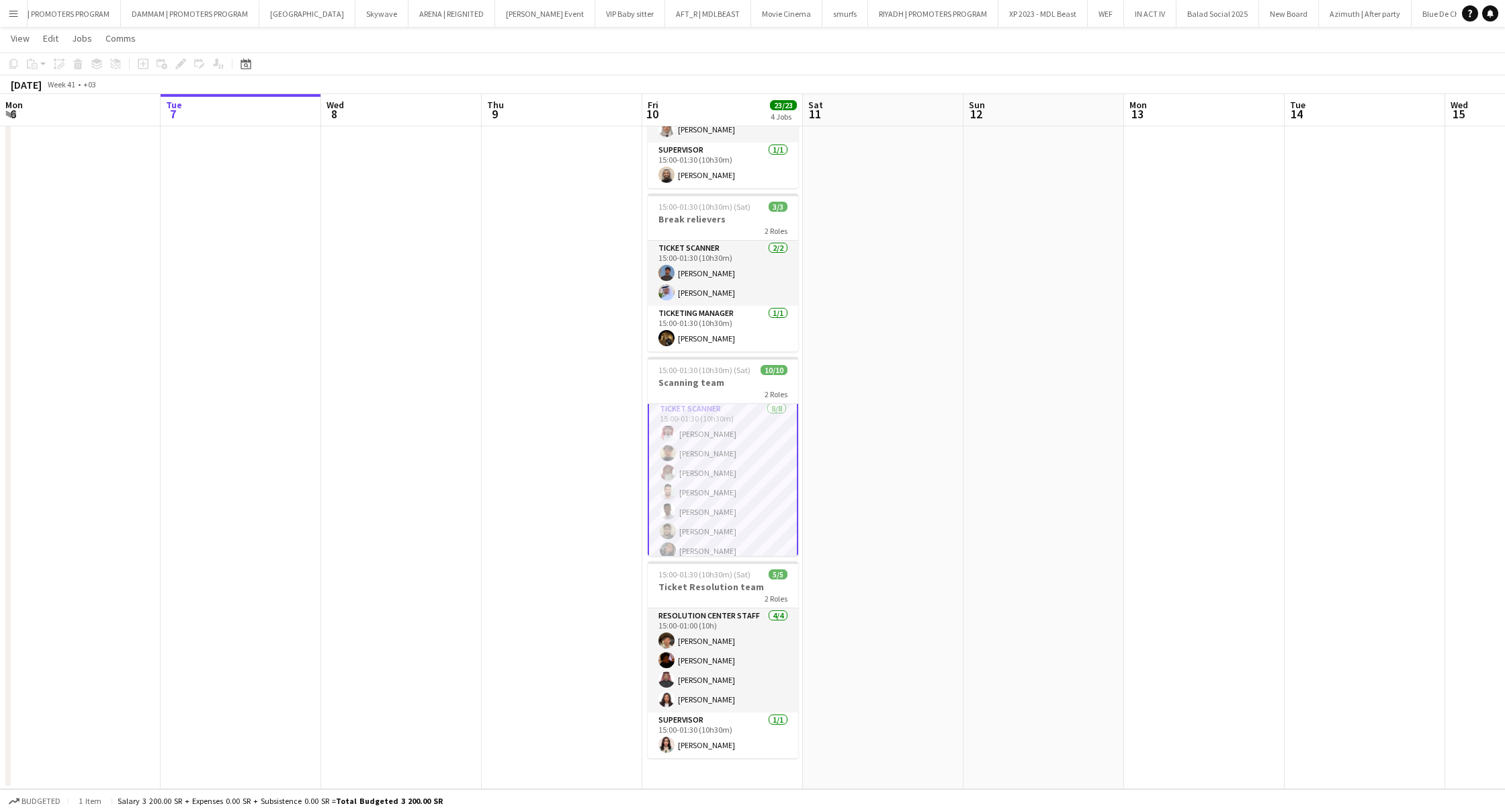
scroll to position [98, 0]
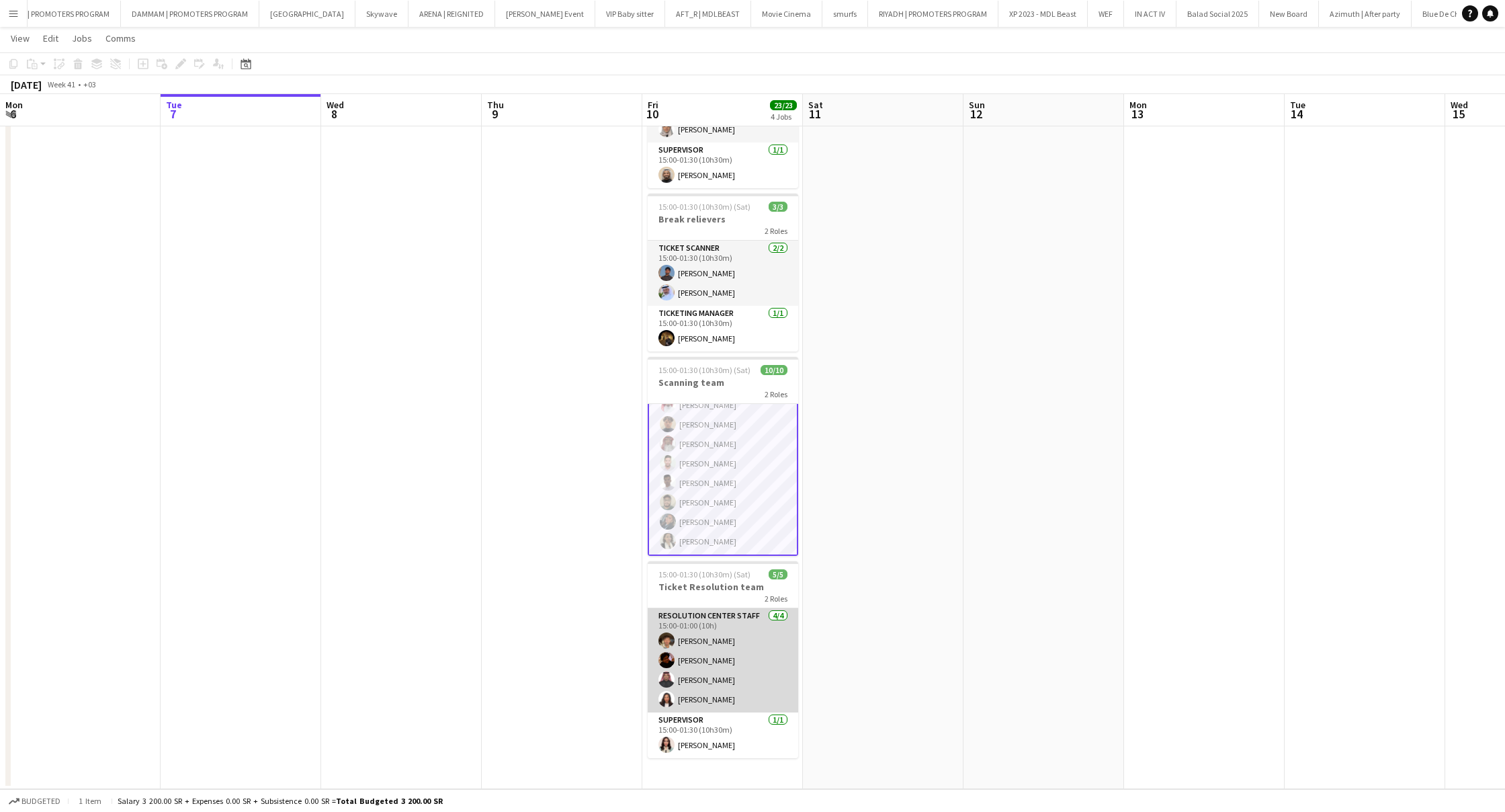
click at [729, 645] on app-card-role "Resolution Center Staff [DATE] 15:00-01:00 (10h) [PERSON_NAME] [PERSON_NAME] [P…" at bounding box center [723, 660] width 151 height 104
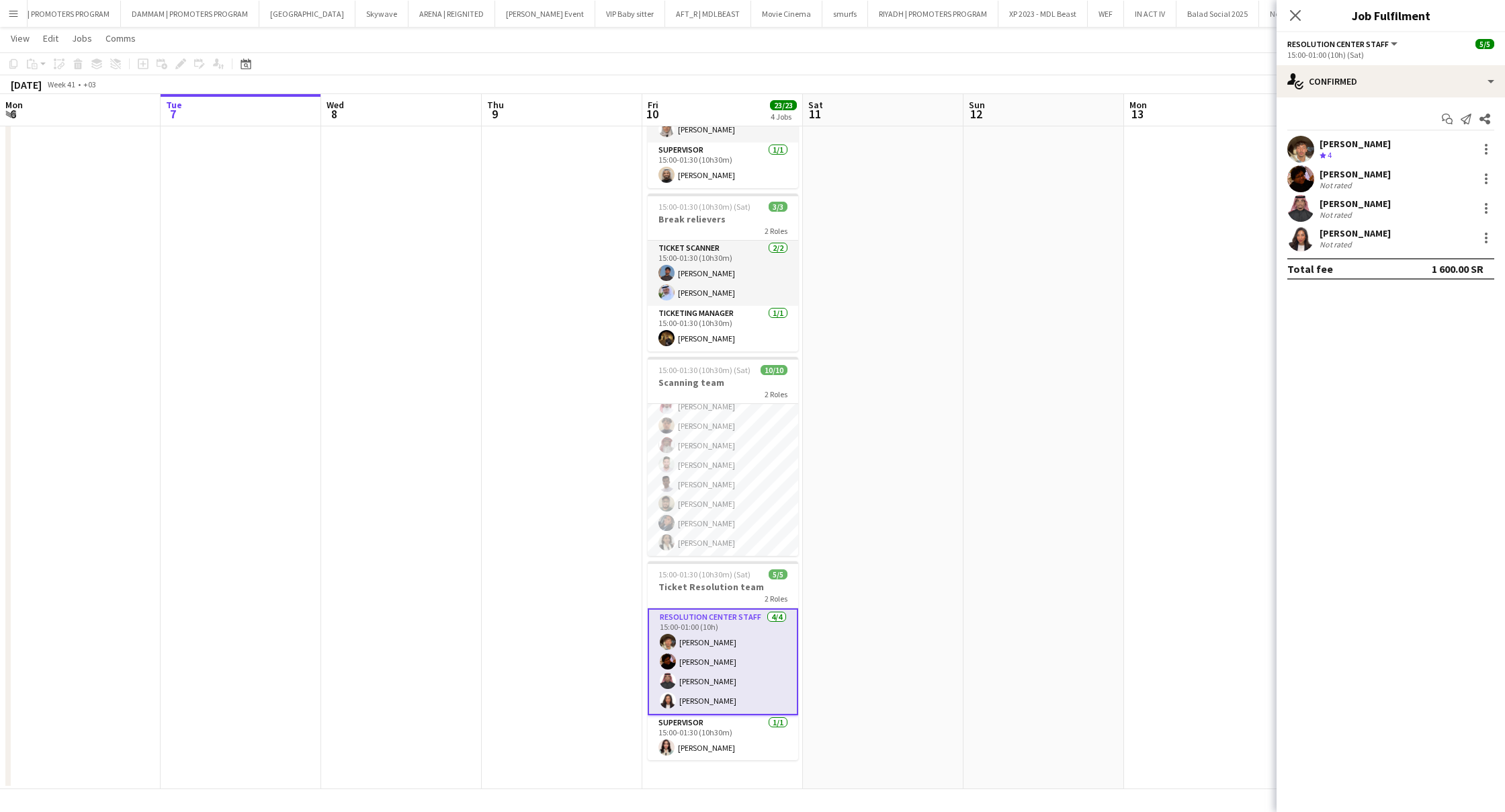
click at [1356, 147] on div "[PERSON_NAME]" at bounding box center [1356, 144] width 72 height 12
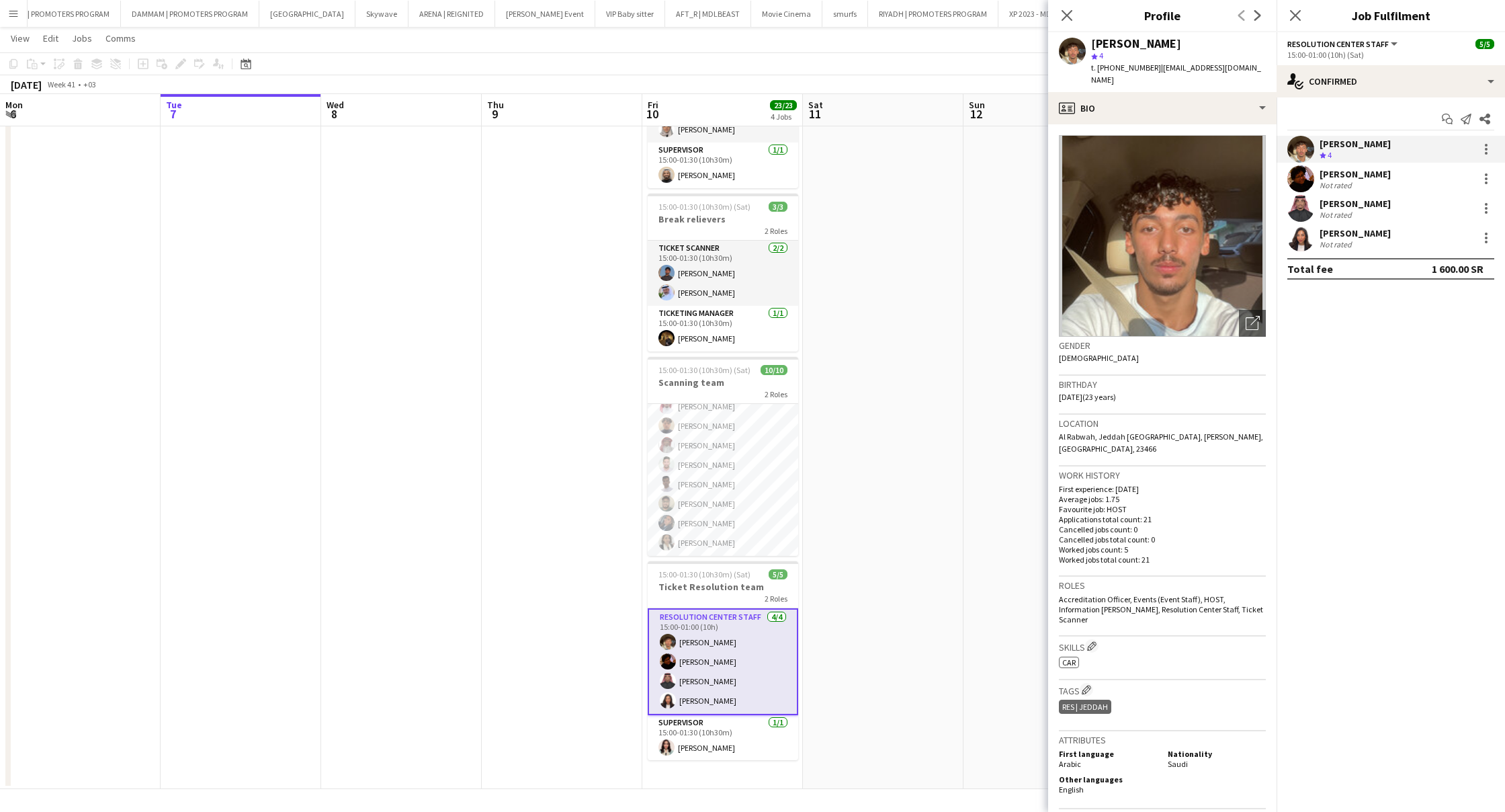
click at [1357, 172] on div "[PERSON_NAME]" at bounding box center [1356, 174] width 72 height 12
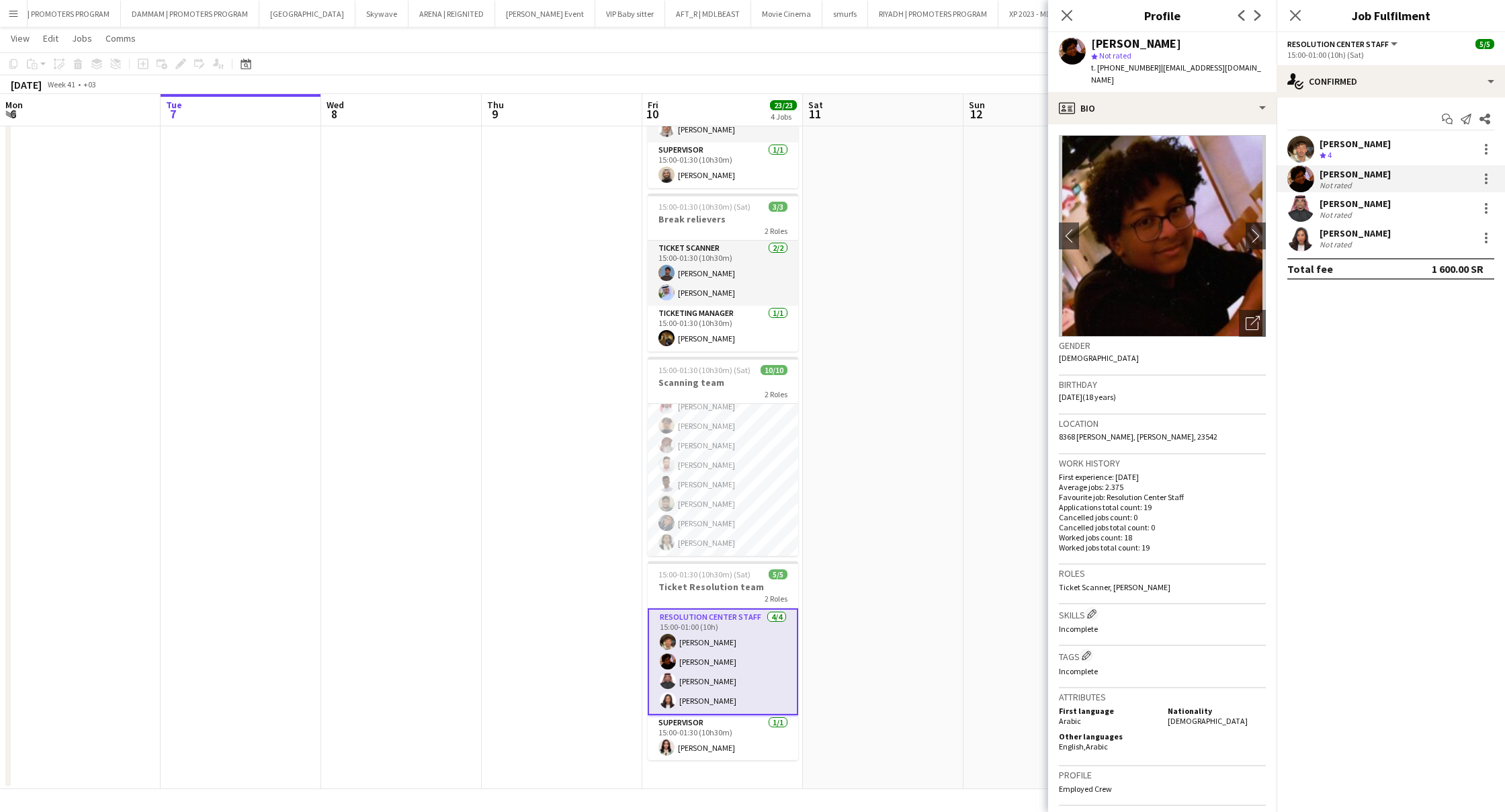
click at [1333, 208] on div "[PERSON_NAME]" at bounding box center [1356, 204] width 72 height 12
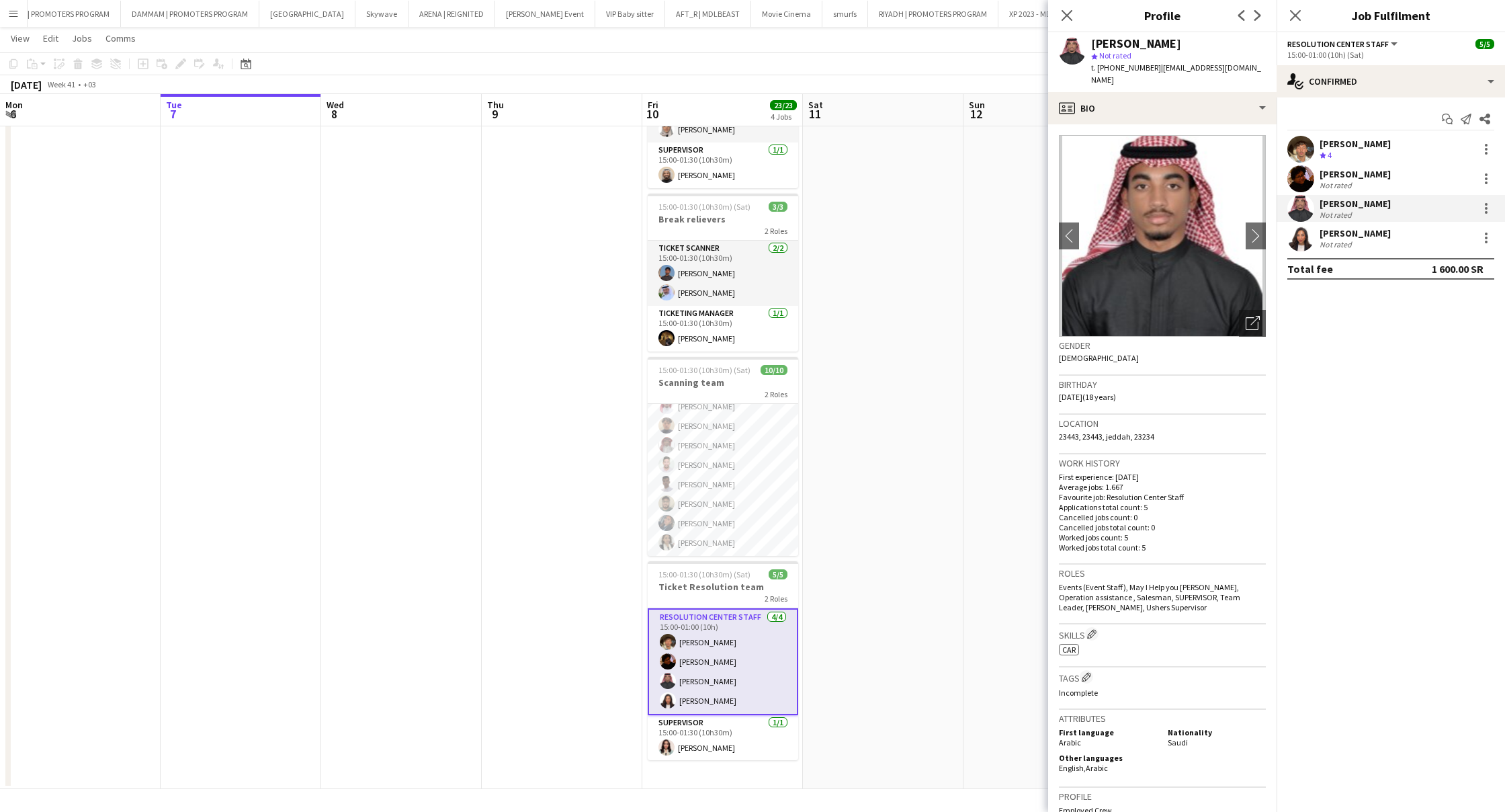
click at [1365, 245] on div "Not rated" at bounding box center [1356, 244] width 72 height 10
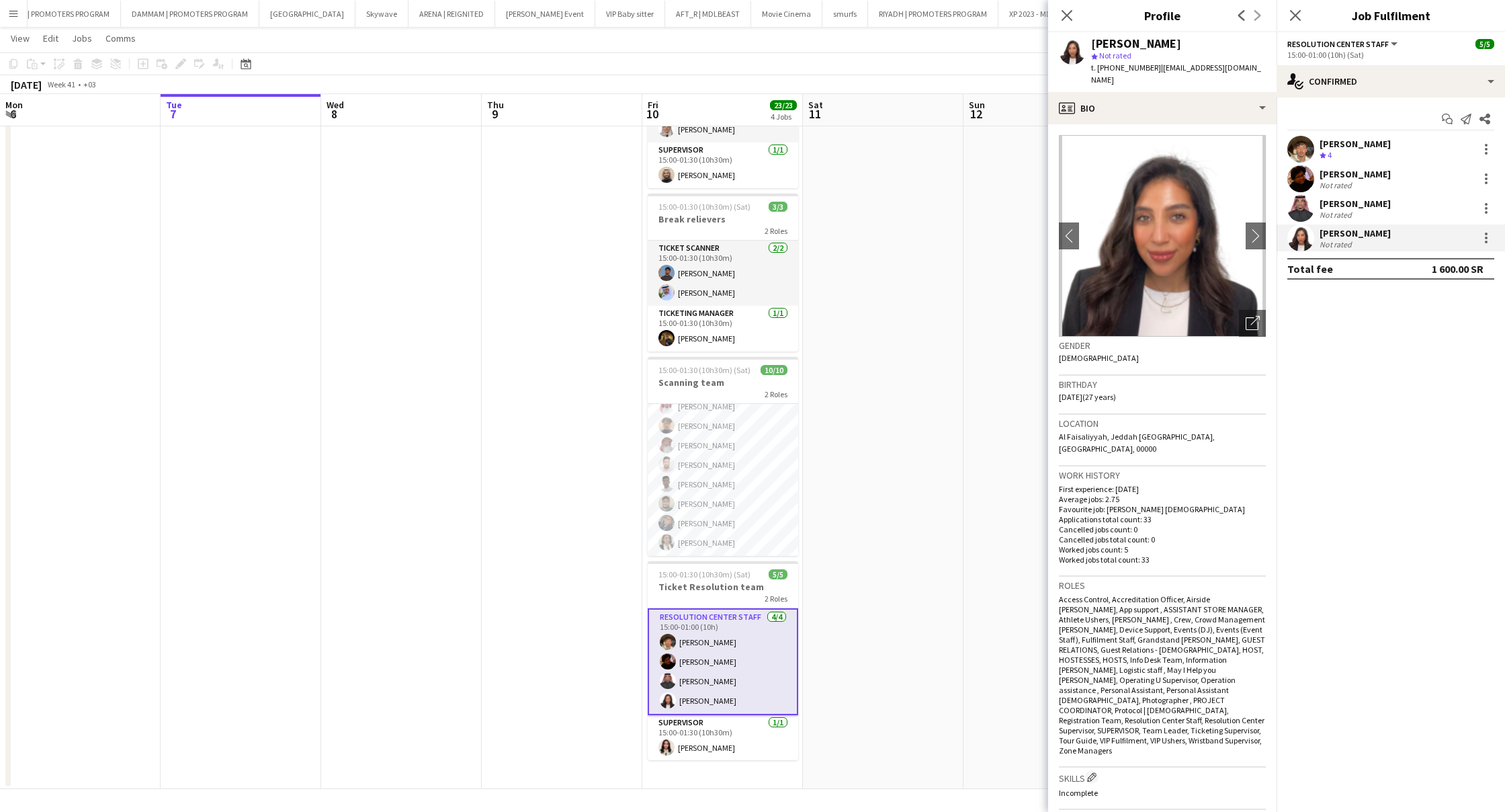
scroll to position [1, 0]
click at [732, 735] on app-card-role "SUPERVISOR [DATE] 15:00-01:30 (10h30m) [PERSON_NAME]" at bounding box center [723, 737] width 151 height 45
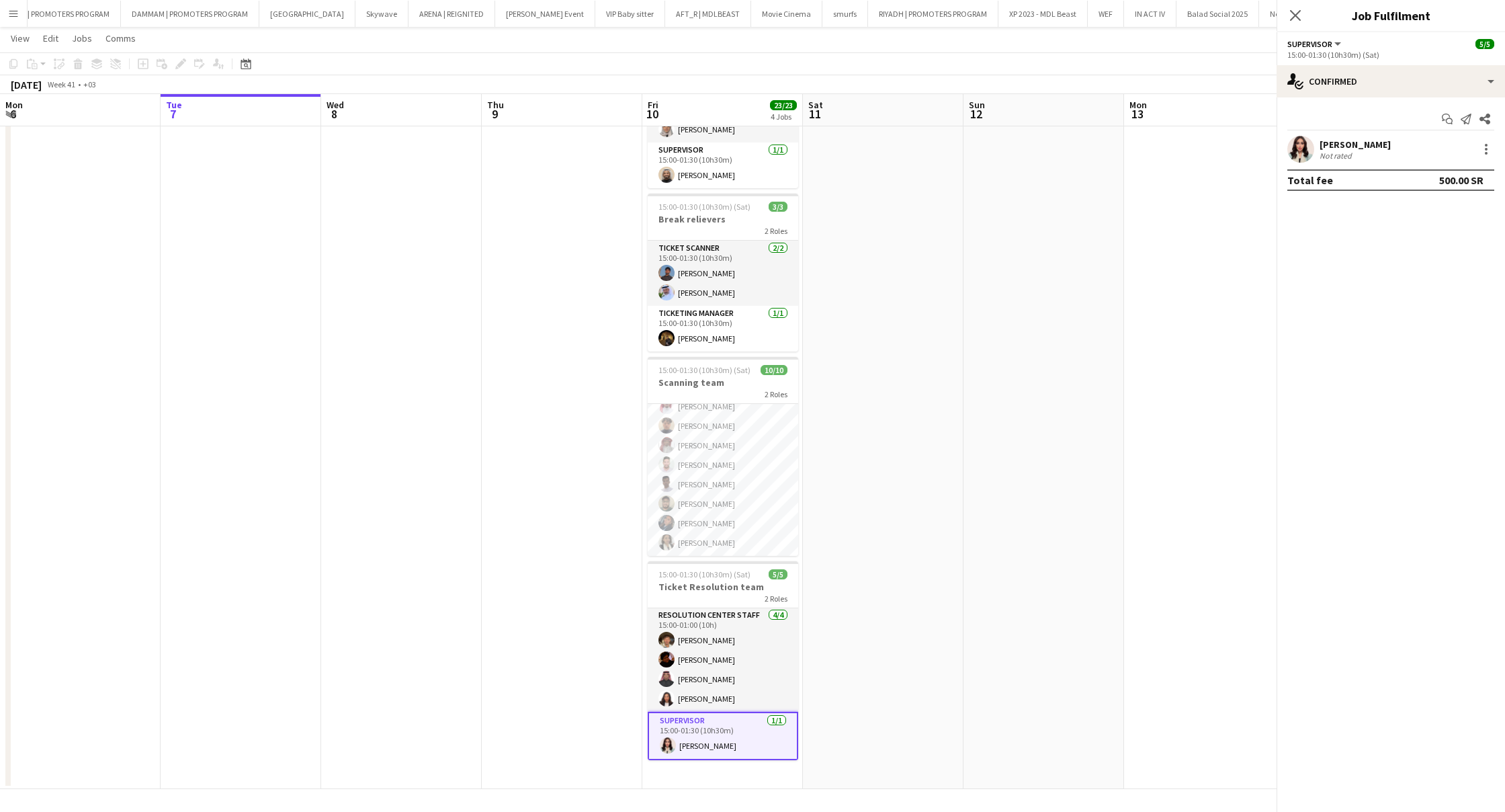
scroll to position [0, 0]
click at [1322, 145] on div "[PERSON_NAME]" at bounding box center [1356, 145] width 72 height 12
